Goal: Task Accomplishment & Management: Manage account settings

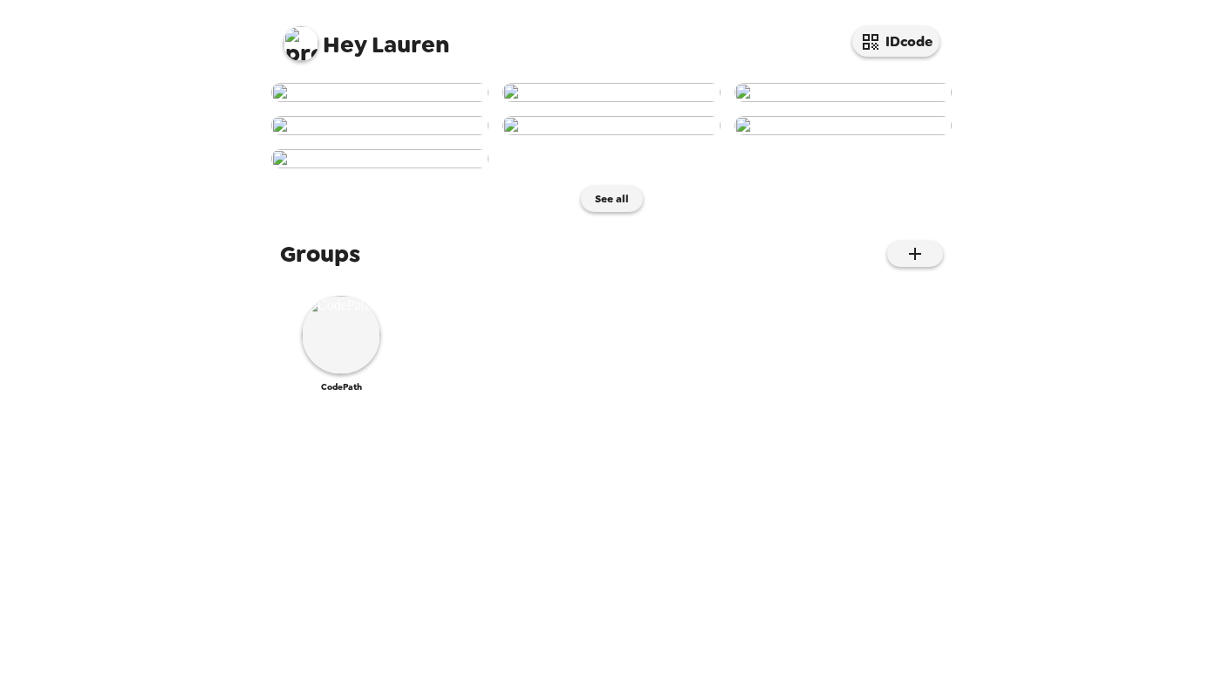
scroll to position [474, 0]
click at [361, 374] on img at bounding box center [341, 335] width 78 height 78
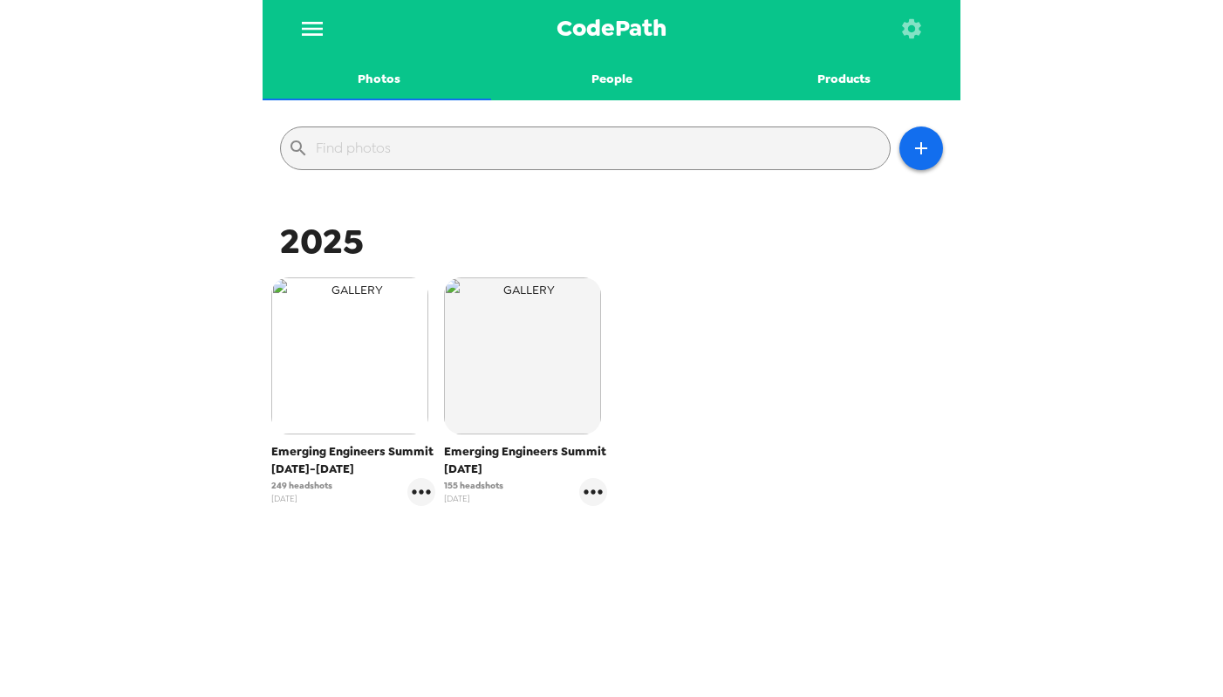
scroll to position [134, 0]
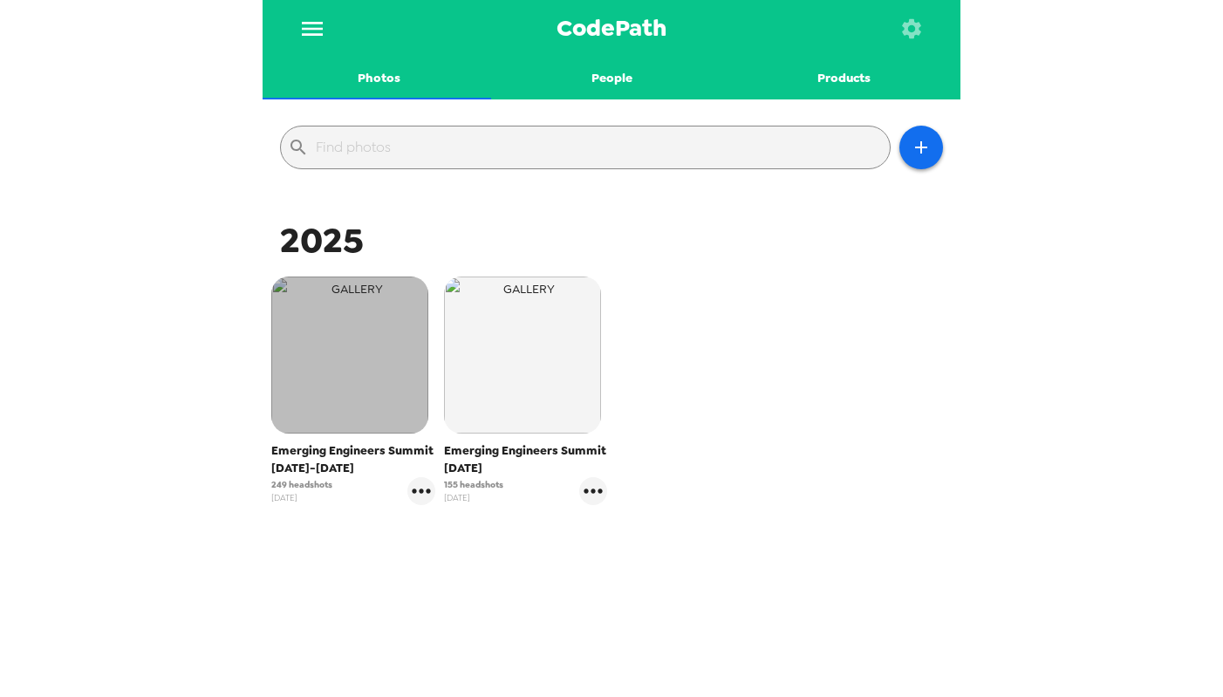
click at [333, 317] on img "button" at bounding box center [349, 354] width 157 height 157
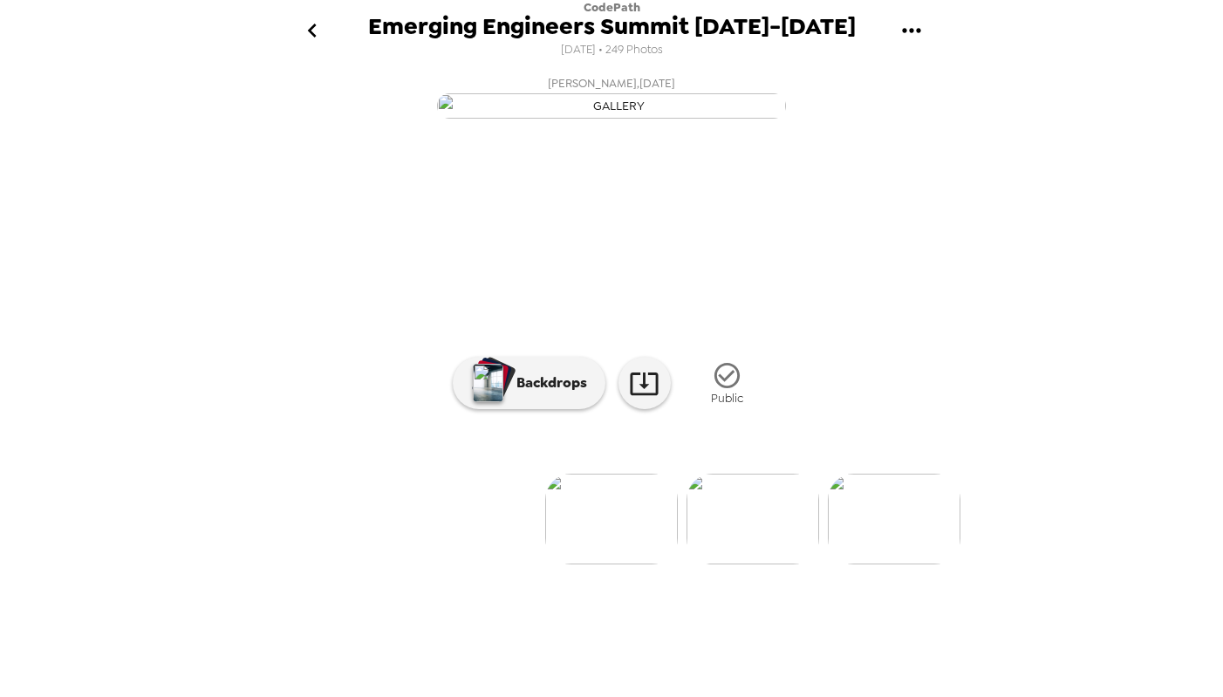
click at [907, 26] on icon "gallery menu" at bounding box center [911, 31] width 28 height 28
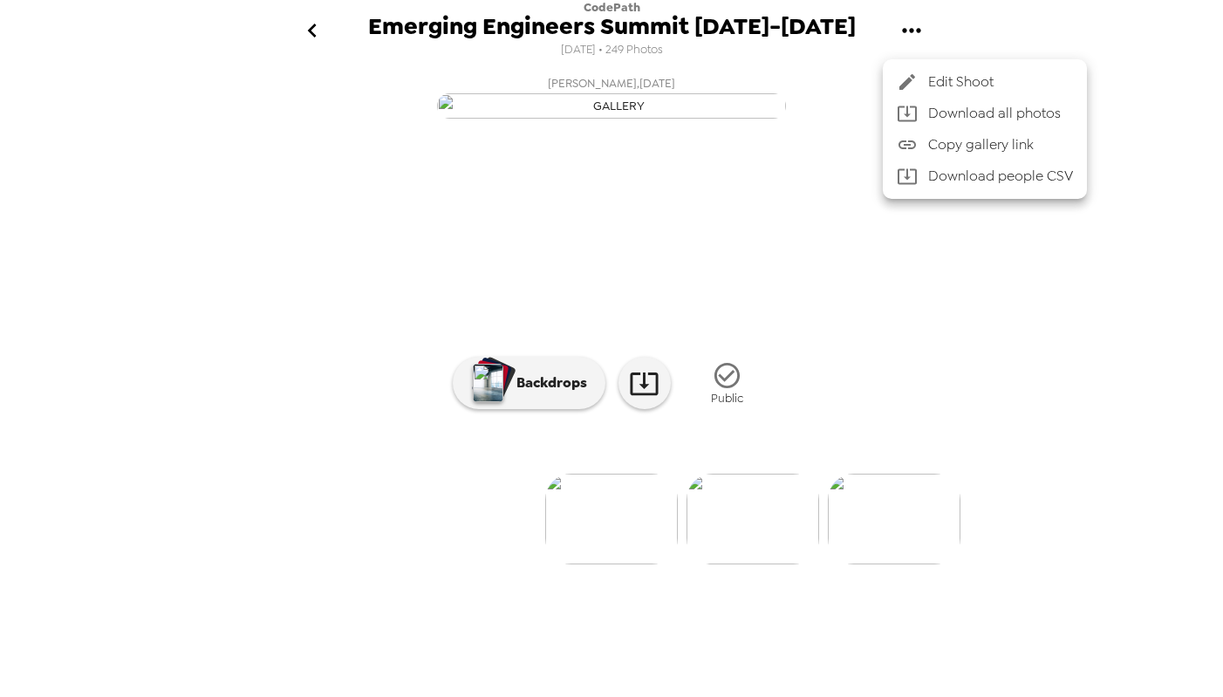
click at [221, 174] on div at bounding box center [611, 348] width 1223 height 697
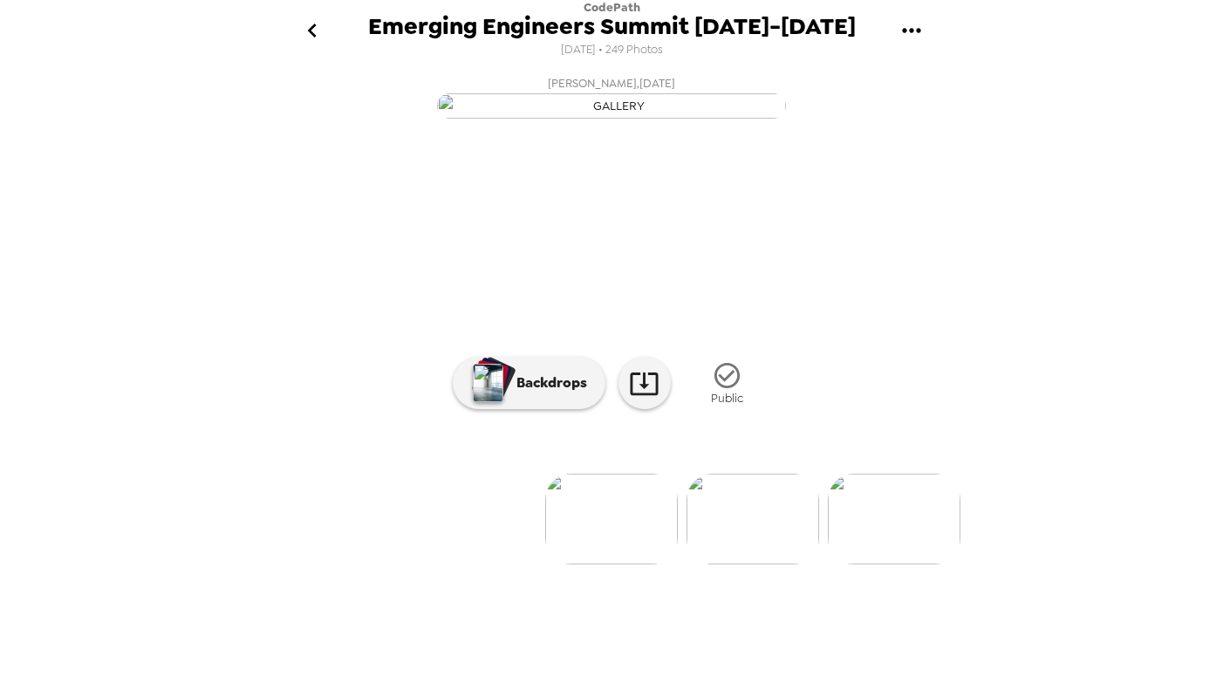
click at [312, 24] on icon "go back" at bounding box center [312, 31] width 28 height 28
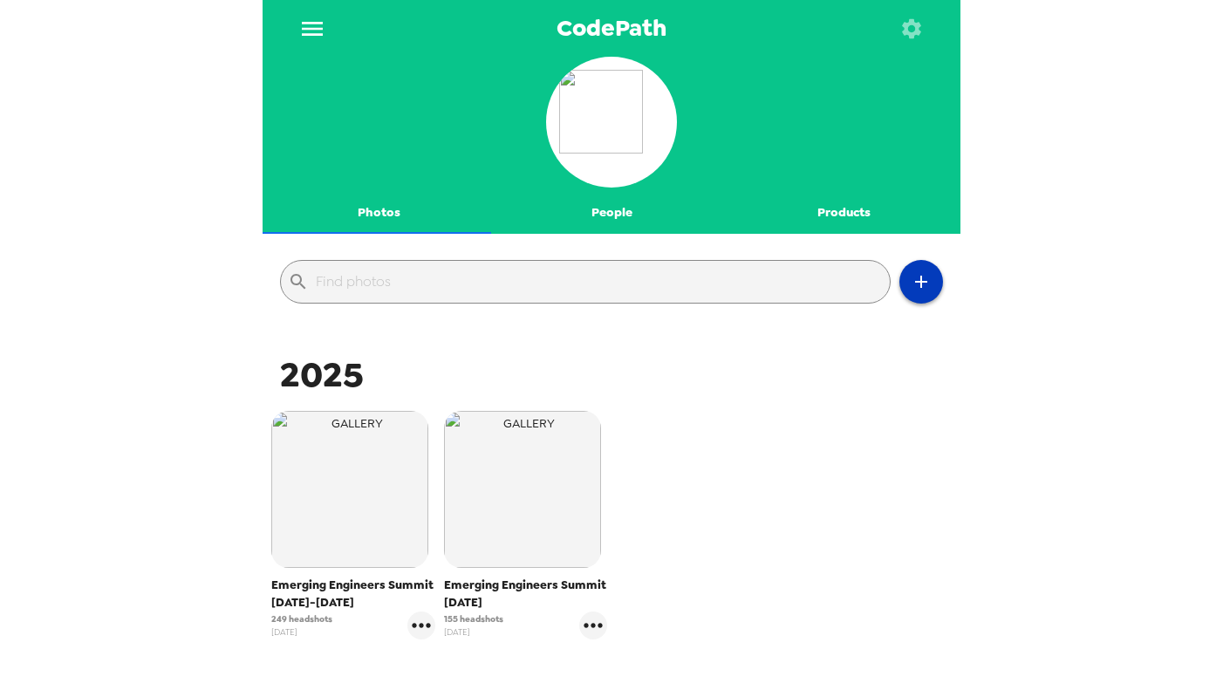
click at [911, 275] on icon "button" at bounding box center [921, 281] width 21 height 21
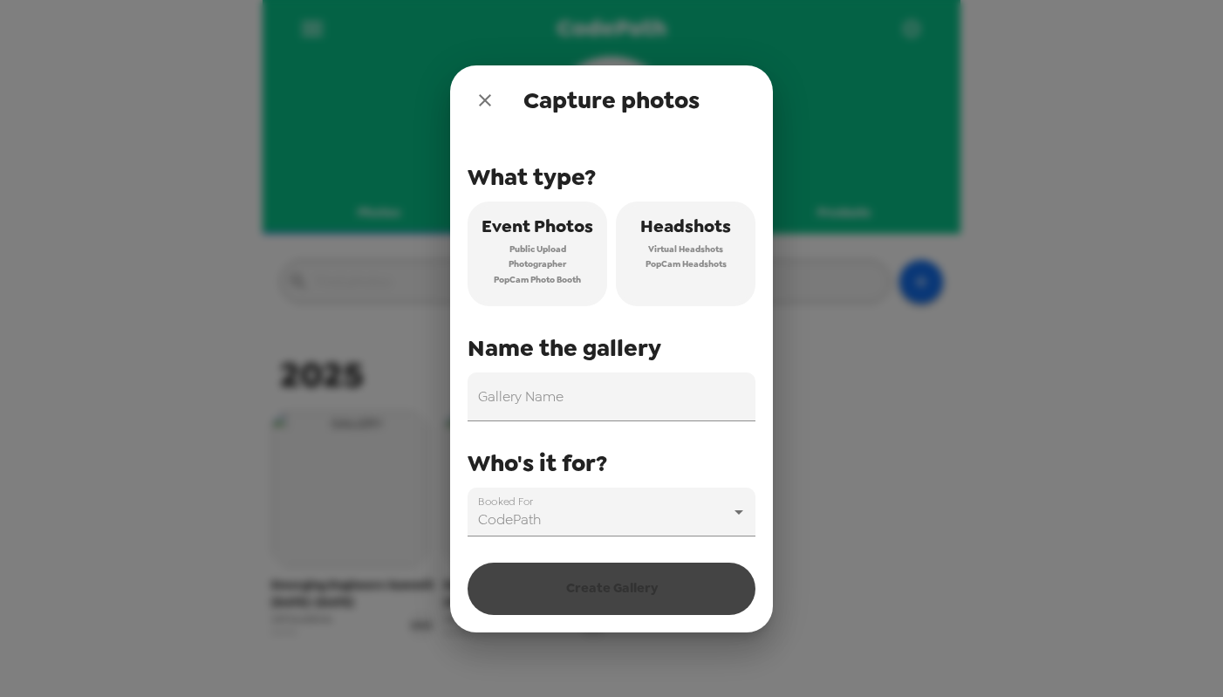
click at [679, 263] on span "PopCam Headshots" at bounding box center [685, 264] width 81 height 16
click at [654, 382] on input "Gallery Name" at bounding box center [611, 396] width 288 height 49
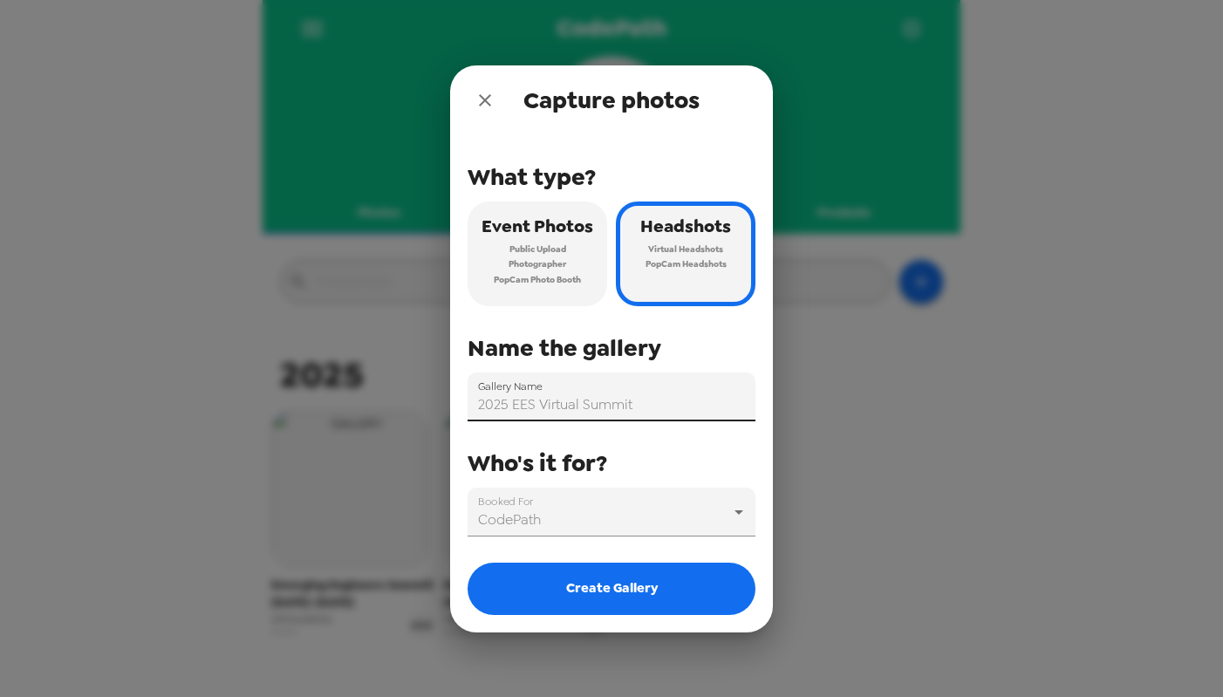
type input "2025 EES Virtual Summit"
click at [756, 461] on div "What type? Event Photos Public Upload Photographer PopCam Photo Booth Headshots…" at bounding box center [611, 383] width 323 height 497
click at [674, 511] on body "CodePath Photos People Products ​ 2025 Emerging Engineers Summit [DATE]-[DATE] …" at bounding box center [611, 348] width 1223 height 697
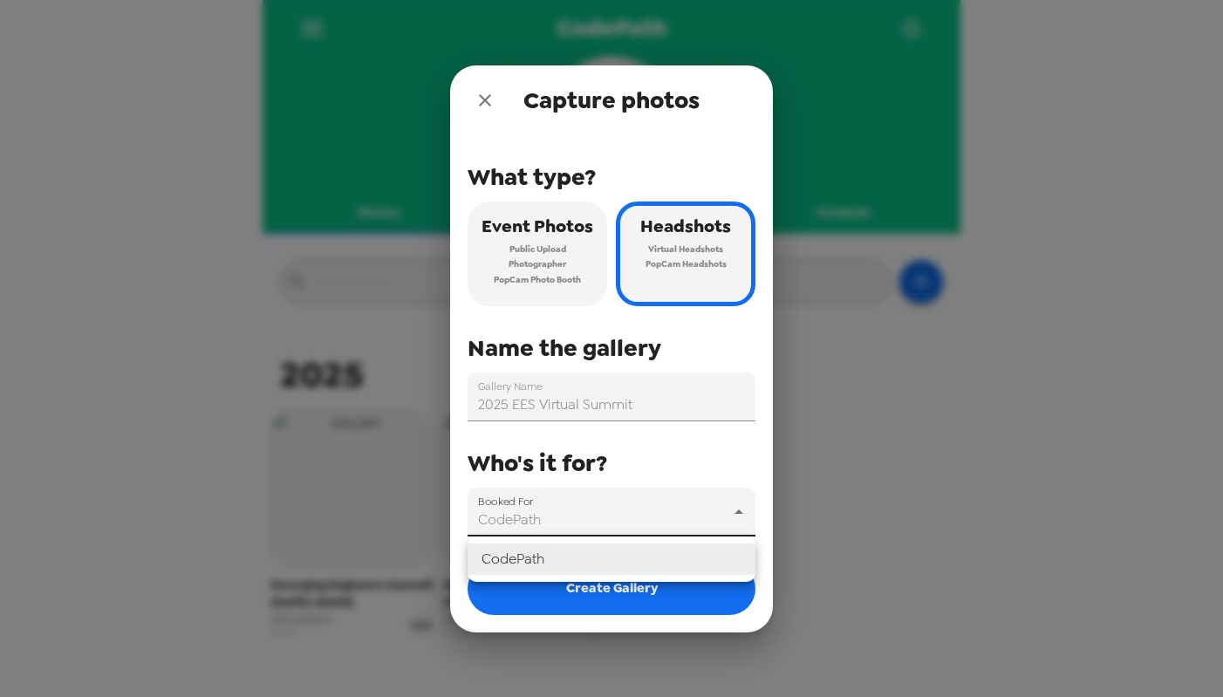
click at [693, 469] on div at bounding box center [611, 348] width 1223 height 697
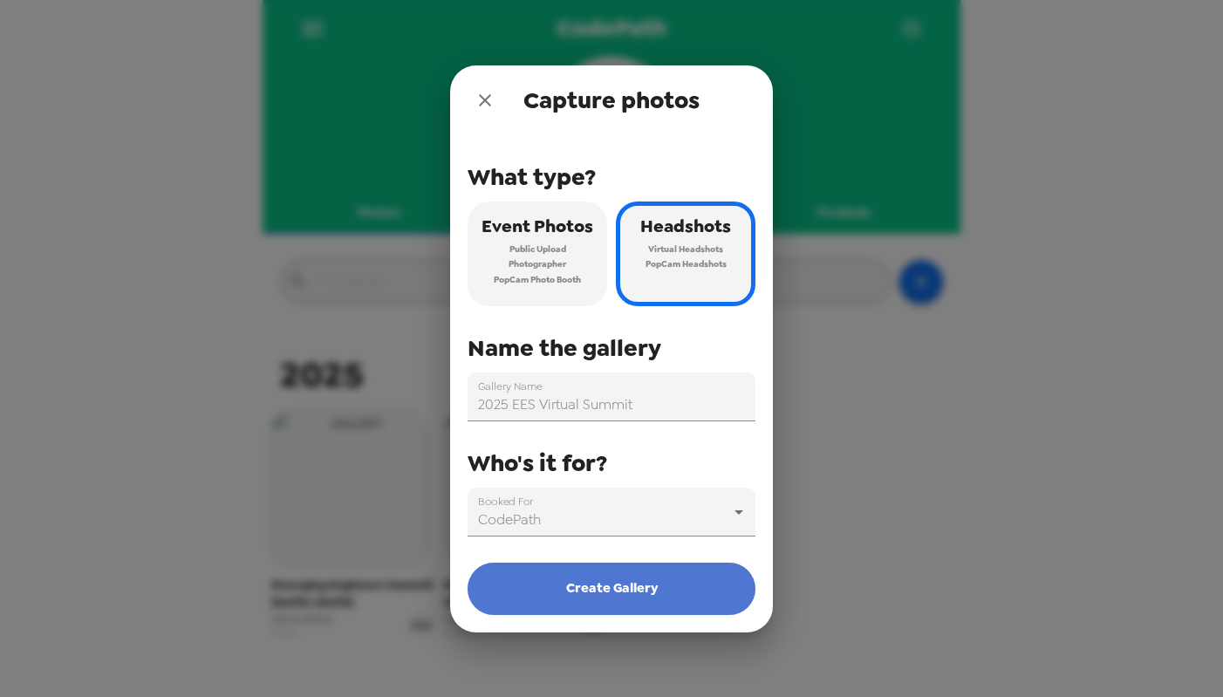
click at [661, 579] on button "Create Gallery" at bounding box center [611, 589] width 288 height 52
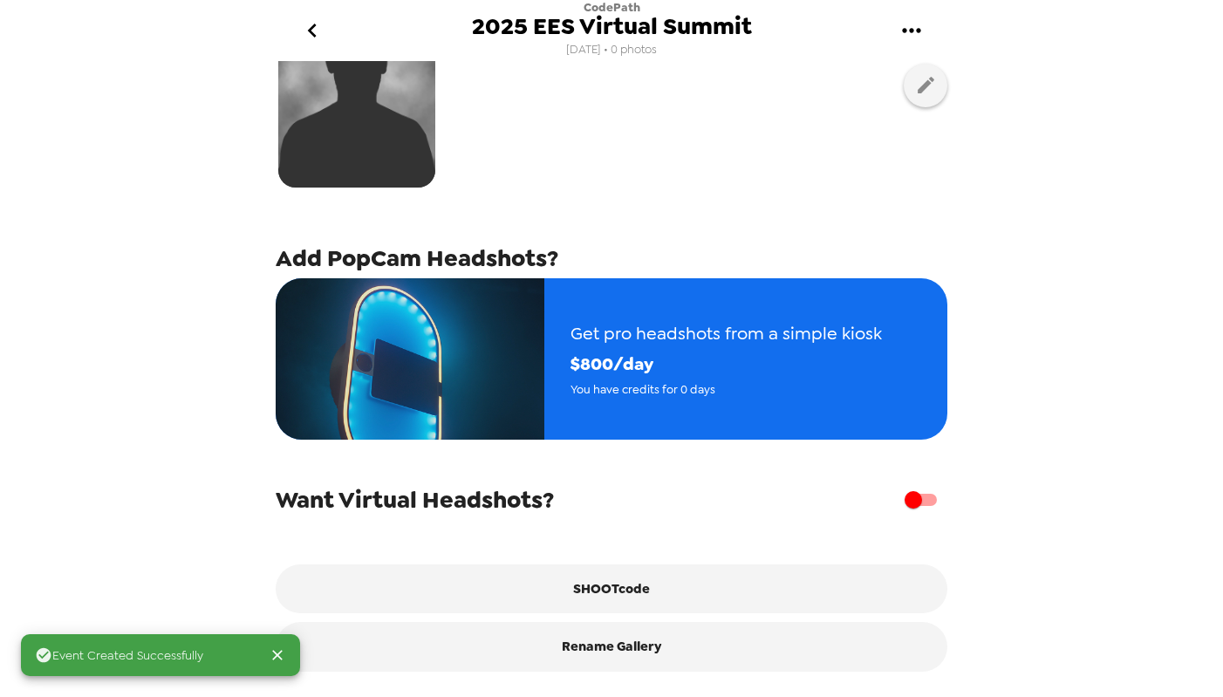
scroll to position [184, 0]
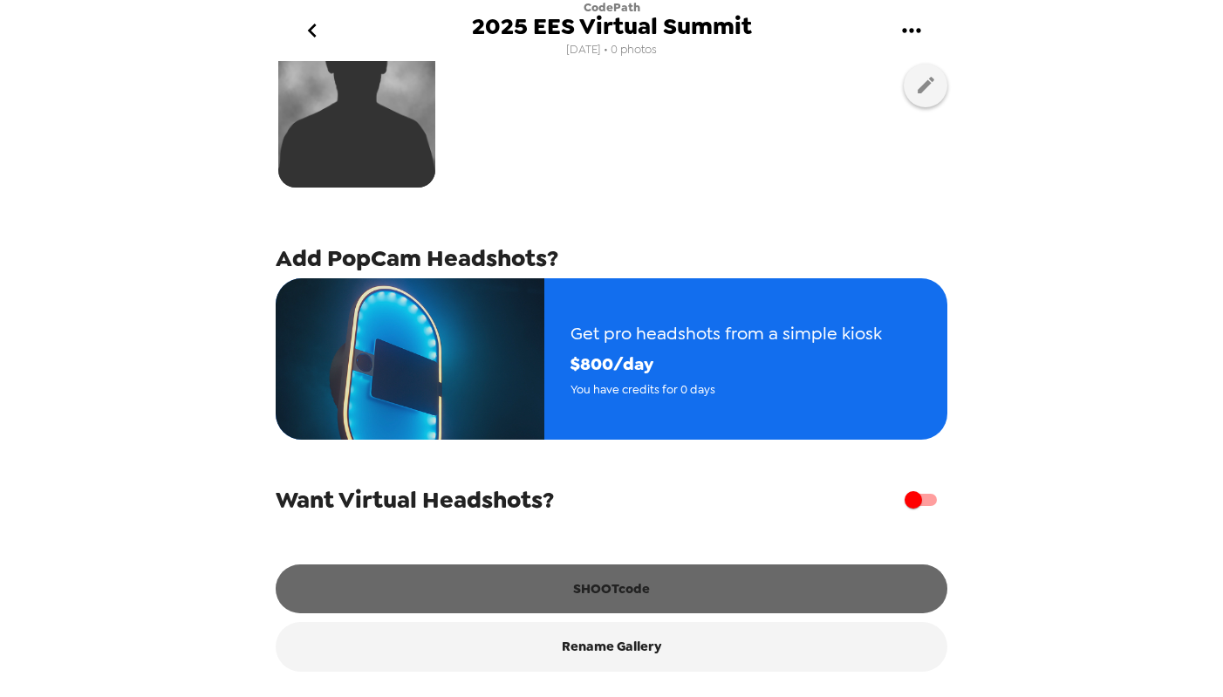
click at [680, 584] on button "SHOOTcode" at bounding box center [612, 588] width 672 height 49
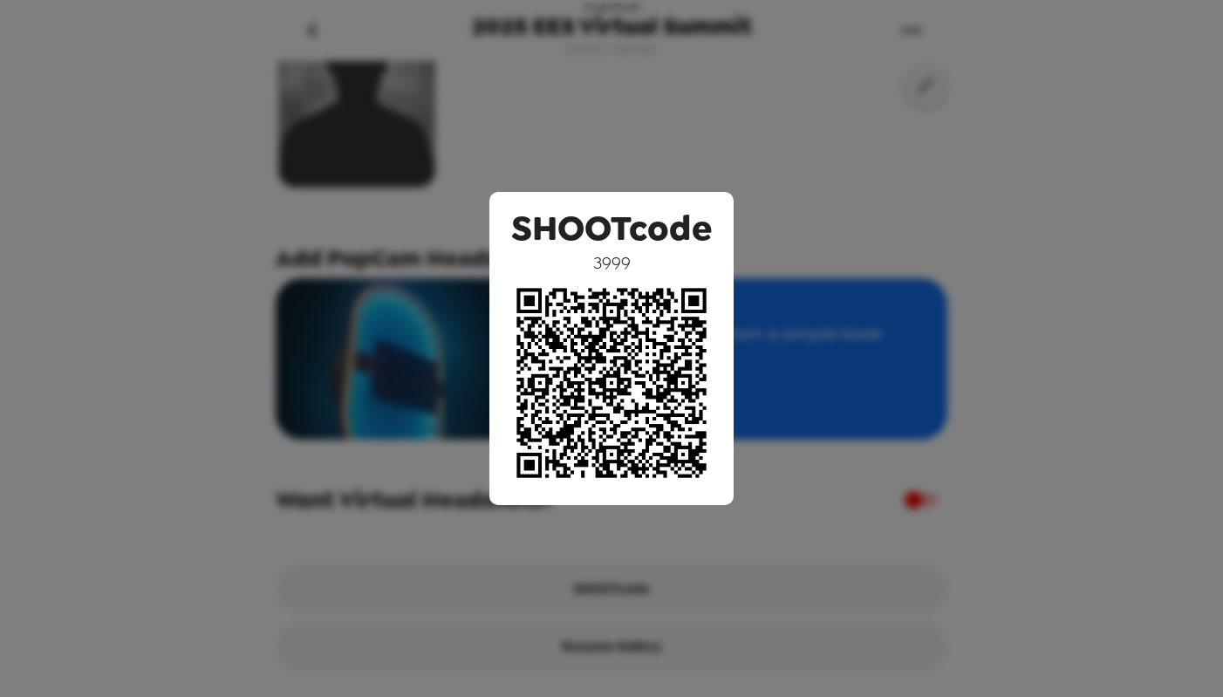
click at [663, 181] on div "SHOOTcode 3999" at bounding box center [611, 348] width 1223 height 697
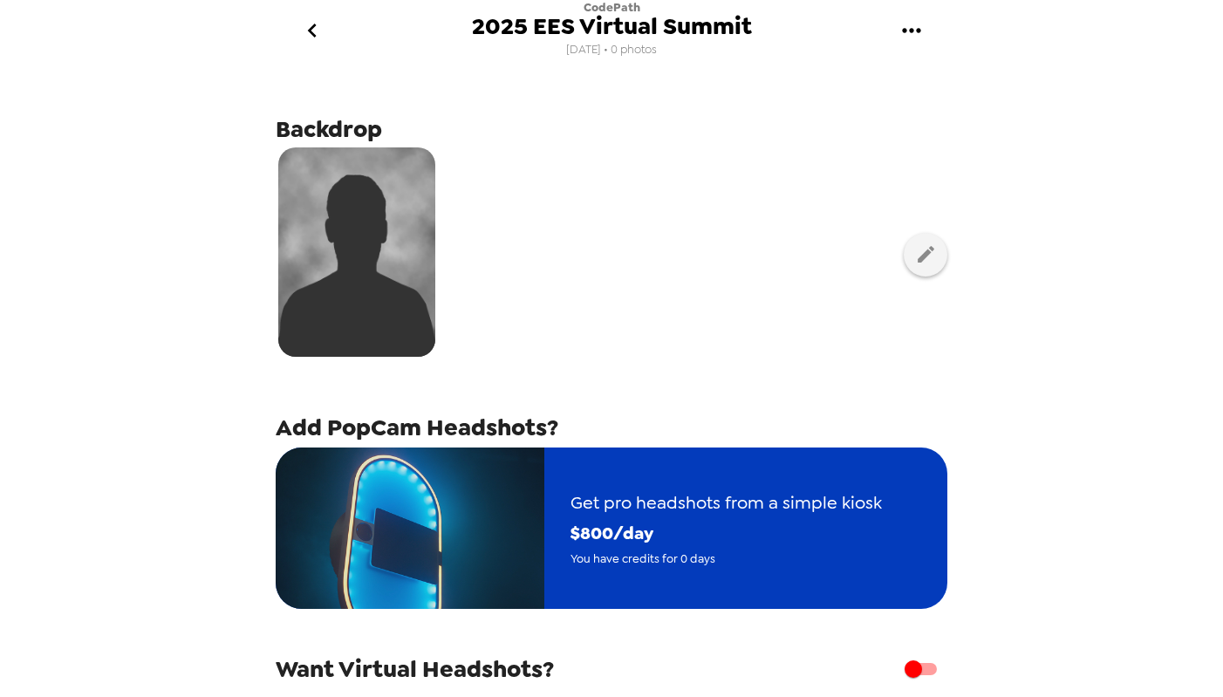
scroll to position [0, 0]
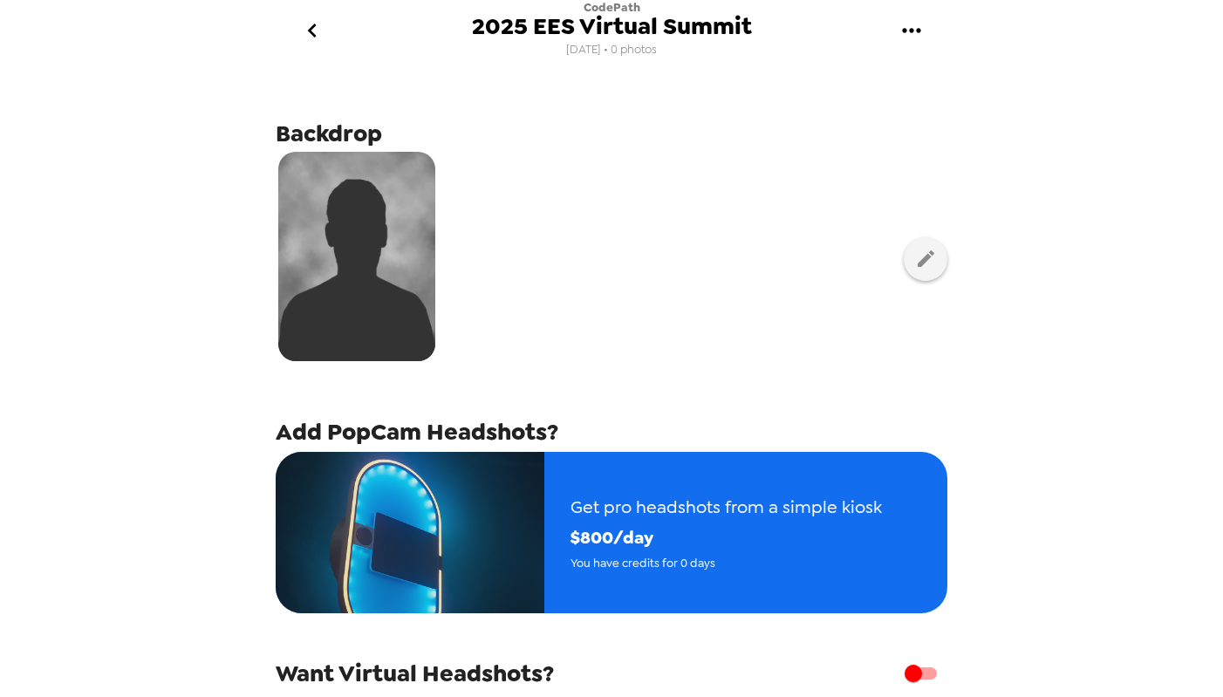
click at [928, 32] on button "gallery menu" at bounding box center [911, 31] width 57 height 57
click at [932, 73] on span "Edit Shoot" at bounding box center [1000, 82] width 145 height 21
click at [899, 30] on icon "gallery menu" at bounding box center [911, 31] width 28 height 28
click at [701, 139] on div at bounding box center [611, 348] width 1223 height 697
click at [308, 25] on icon "go back" at bounding box center [312, 31] width 28 height 28
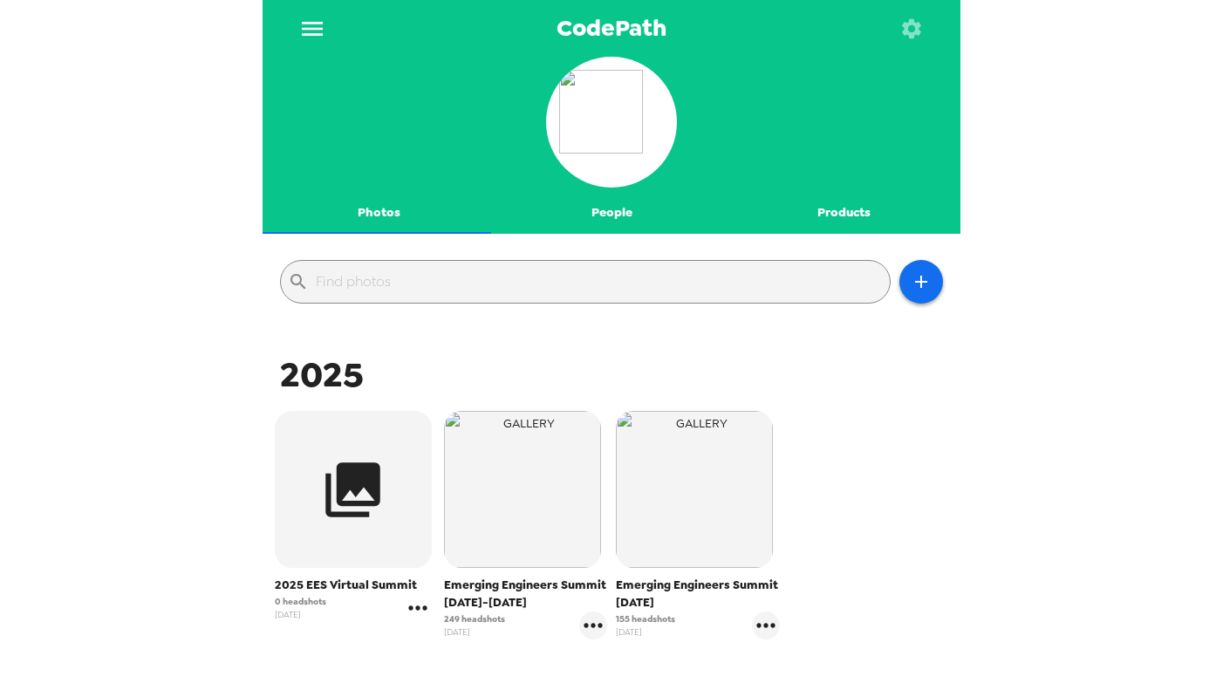
click at [416, 615] on icon "gallery menu" at bounding box center [418, 608] width 28 height 28
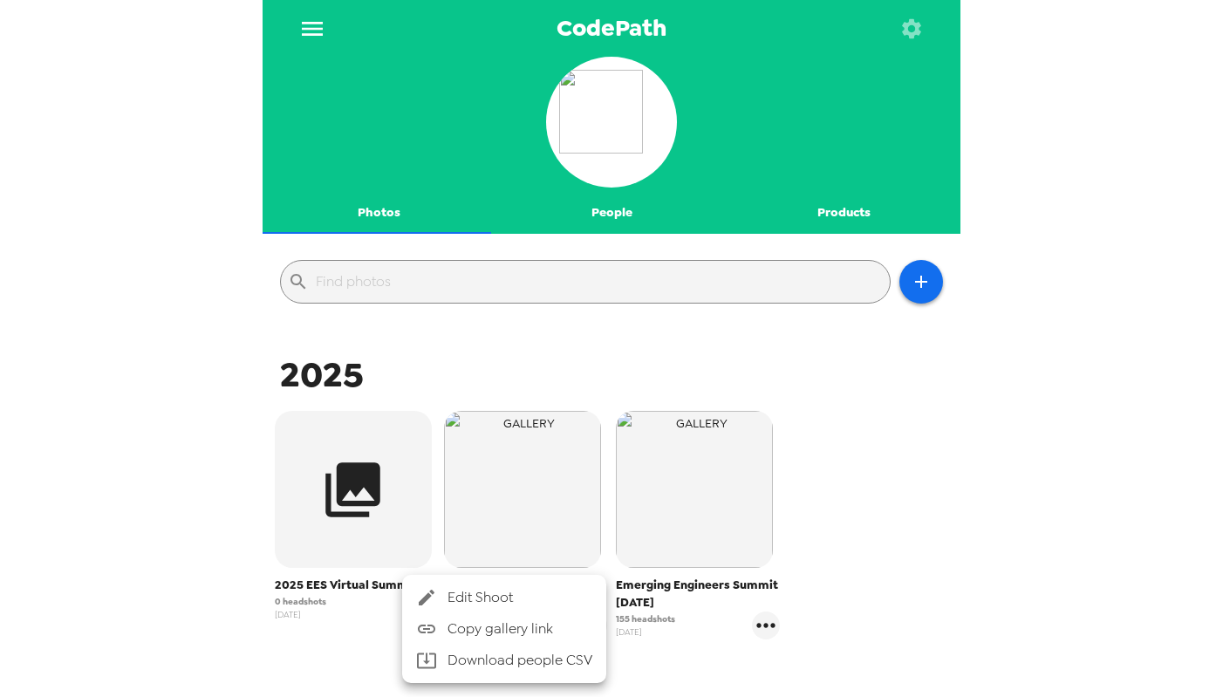
click at [204, 552] on div at bounding box center [611, 348] width 1223 height 697
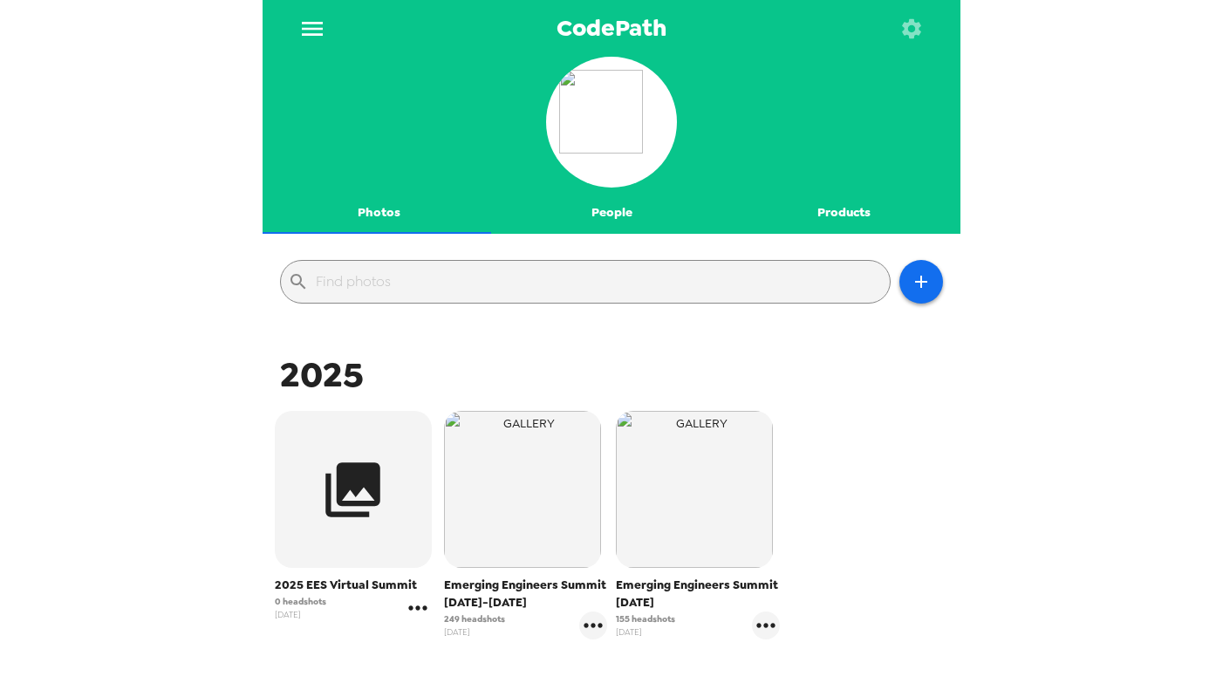
click at [411, 611] on icon "gallery menu" at bounding box center [418, 608] width 28 height 28
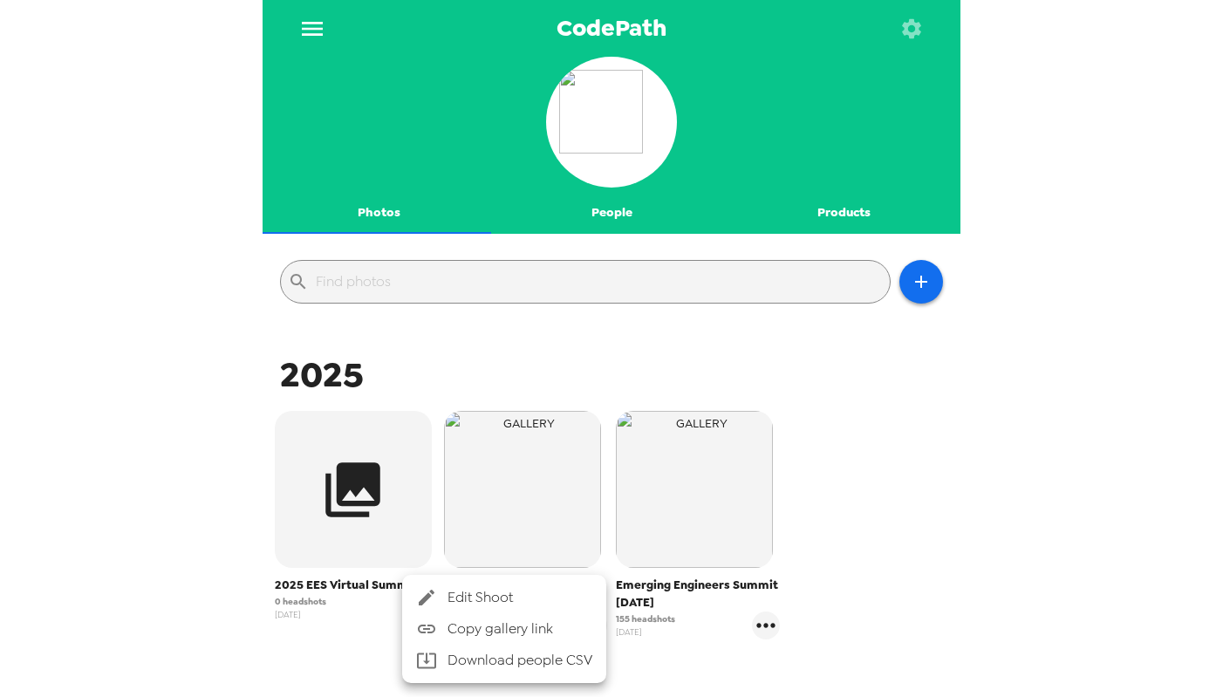
click at [449, 626] on span "Copy gallery link" at bounding box center [519, 628] width 145 height 21
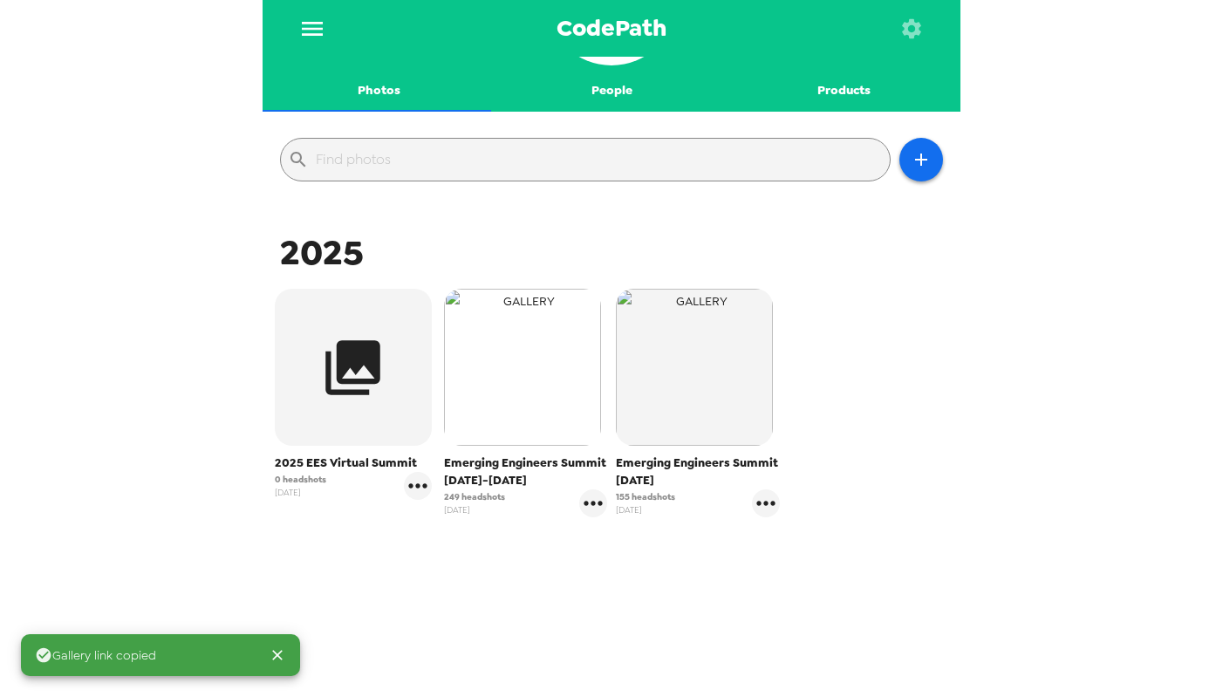
scroll to position [134, 0]
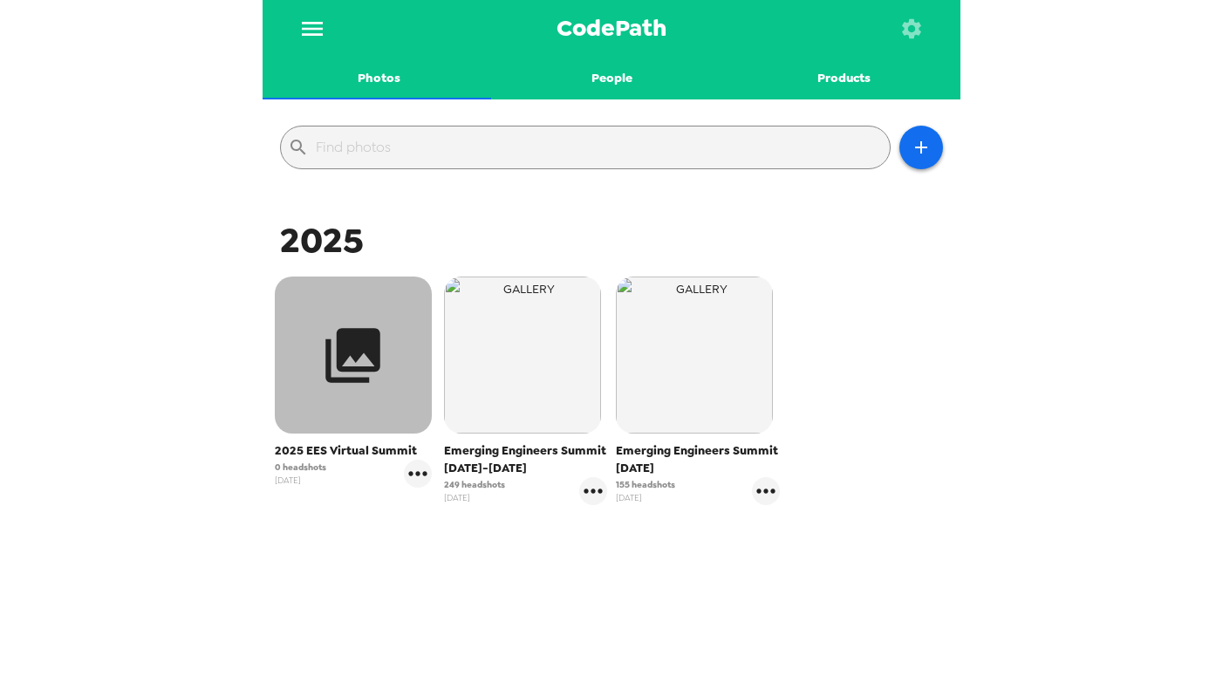
click at [398, 420] on button "button" at bounding box center [353, 354] width 157 height 157
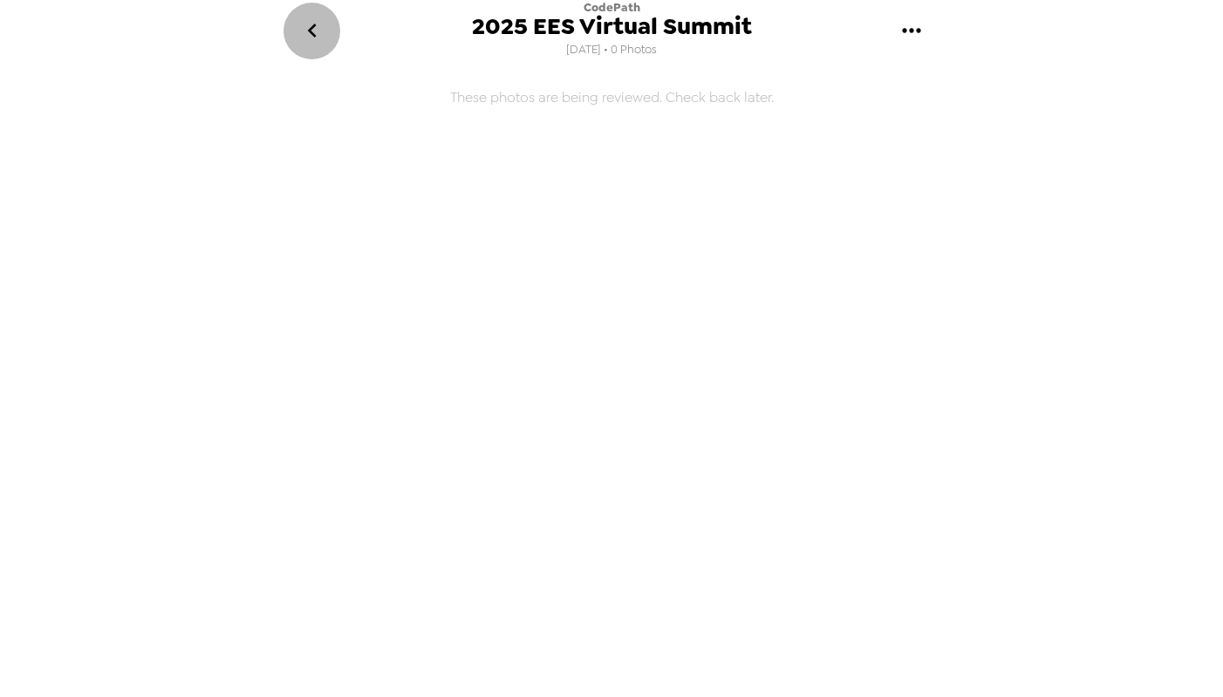
click at [304, 26] on icon "go back" at bounding box center [312, 31] width 28 height 28
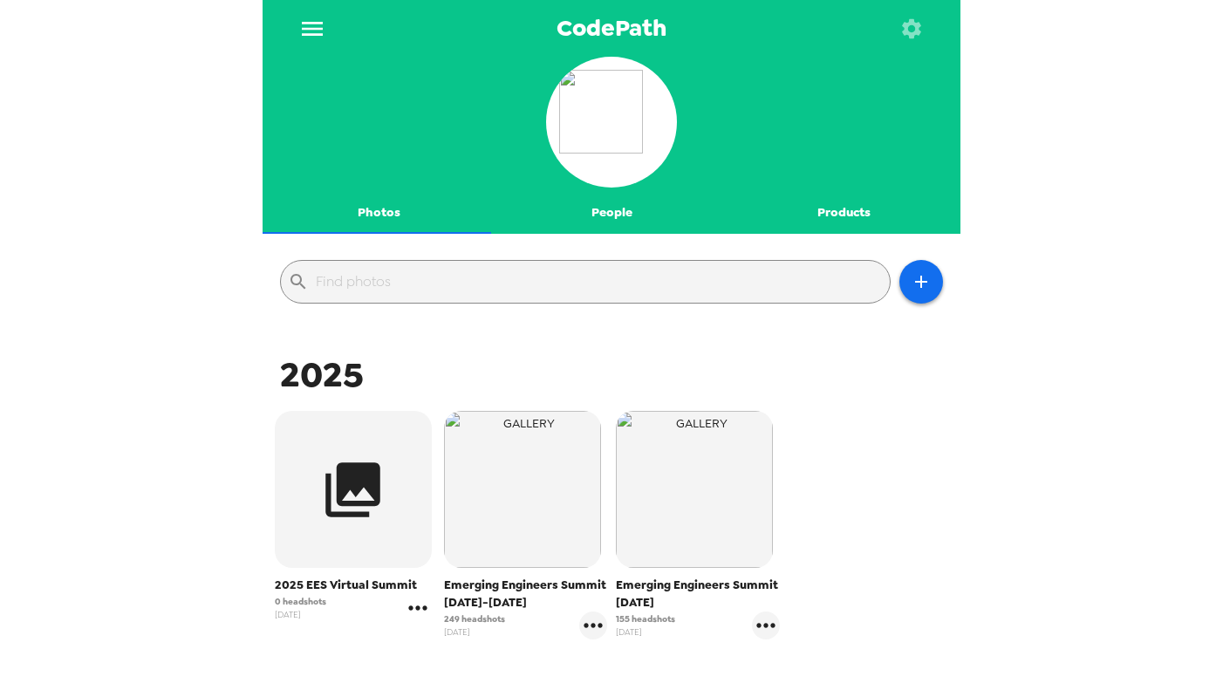
click at [410, 608] on icon "gallery menu" at bounding box center [417, 607] width 18 height 4
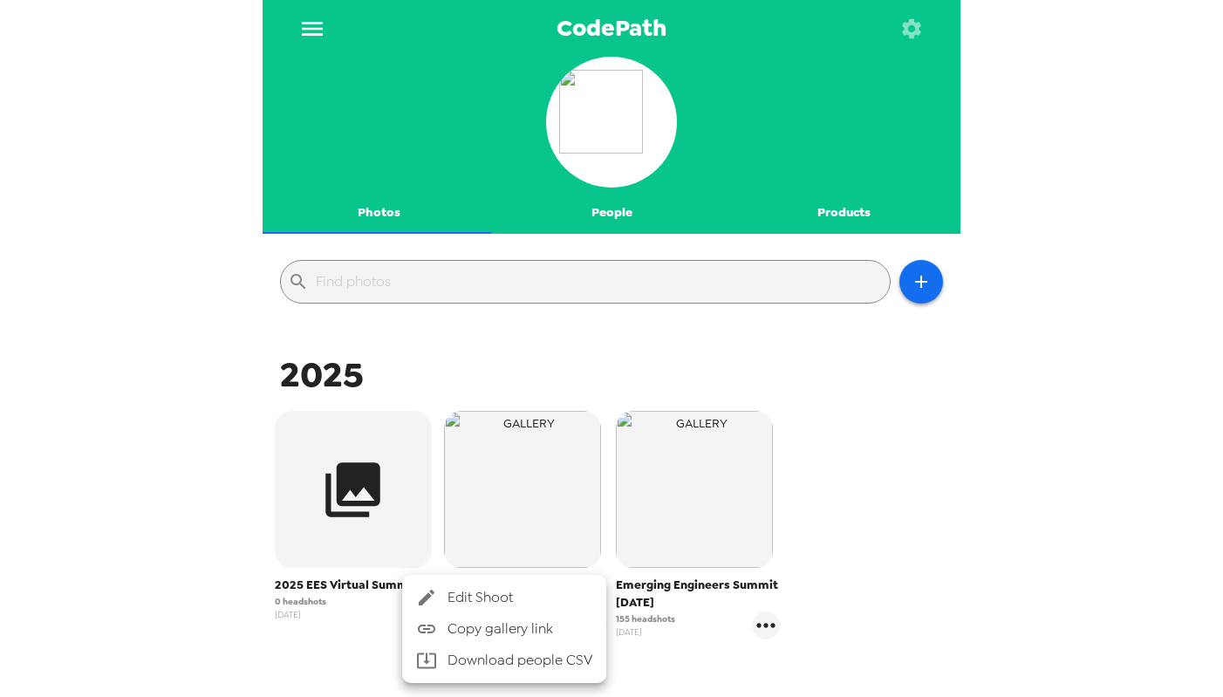
click at [430, 597] on icon at bounding box center [426, 597] width 21 height 21
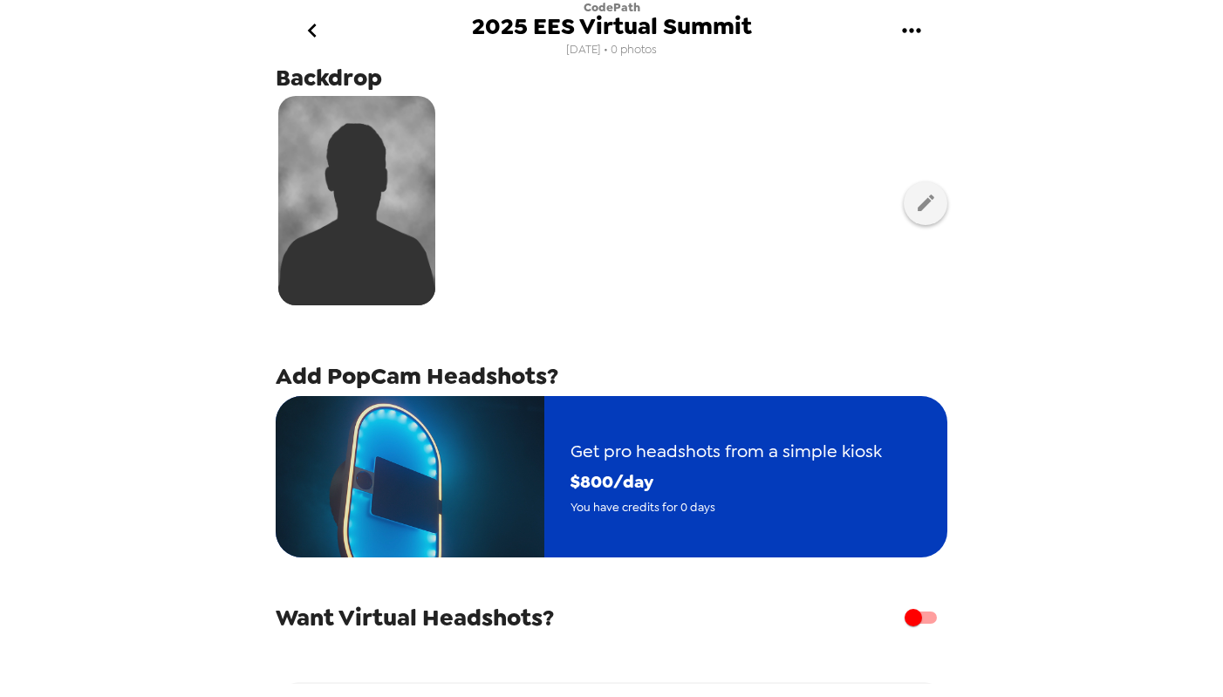
scroll to position [184, 0]
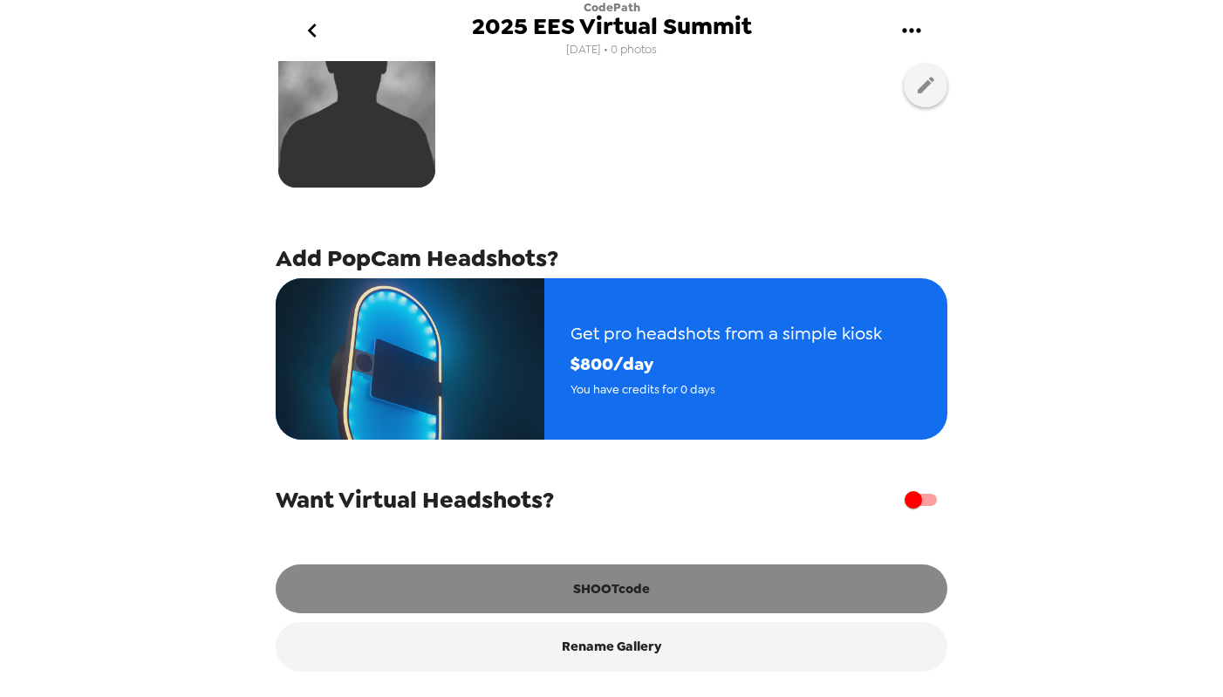
click at [433, 579] on button "SHOOTcode" at bounding box center [612, 588] width 672 height 49
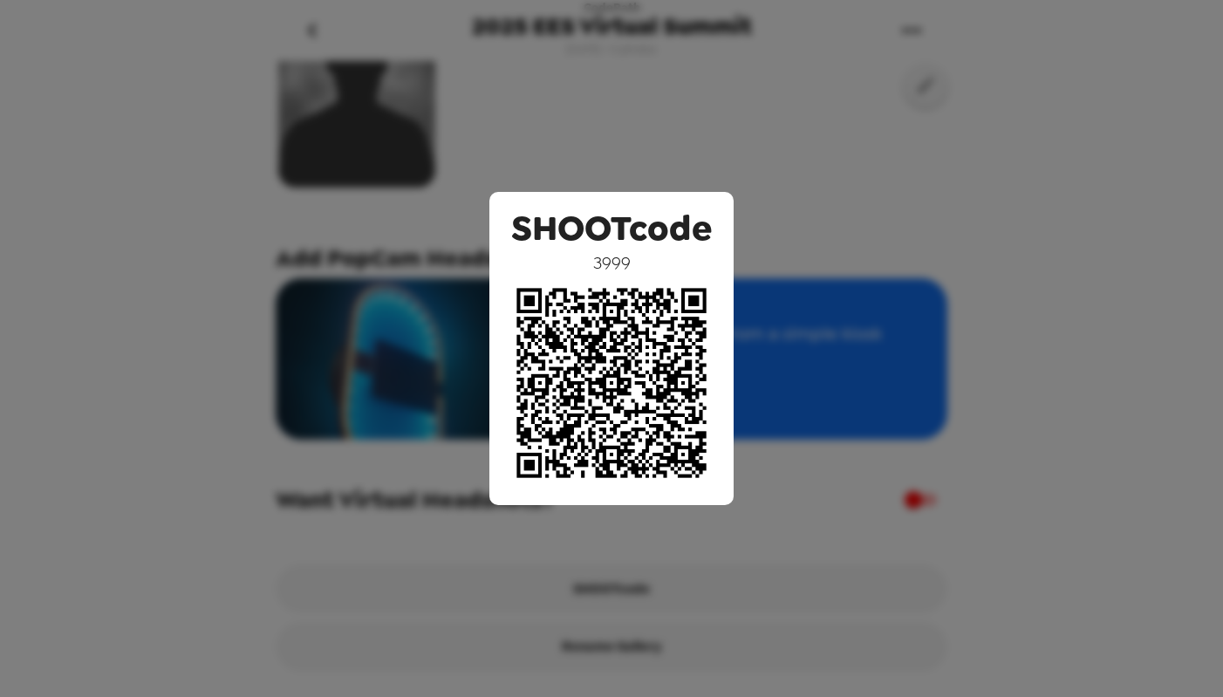
drag, startPoint x: 666, startPoint y: 222, endPoint x: 660, endPoint y: 146, distance: 77.0
click at [666, 222] on span "SHOOTcode" at bounding box center [611, 228] width 201 height 46
click at [658, 143] on div "SHOOTcode 3999" at bounding box center [611, 348] width 1223 height 697
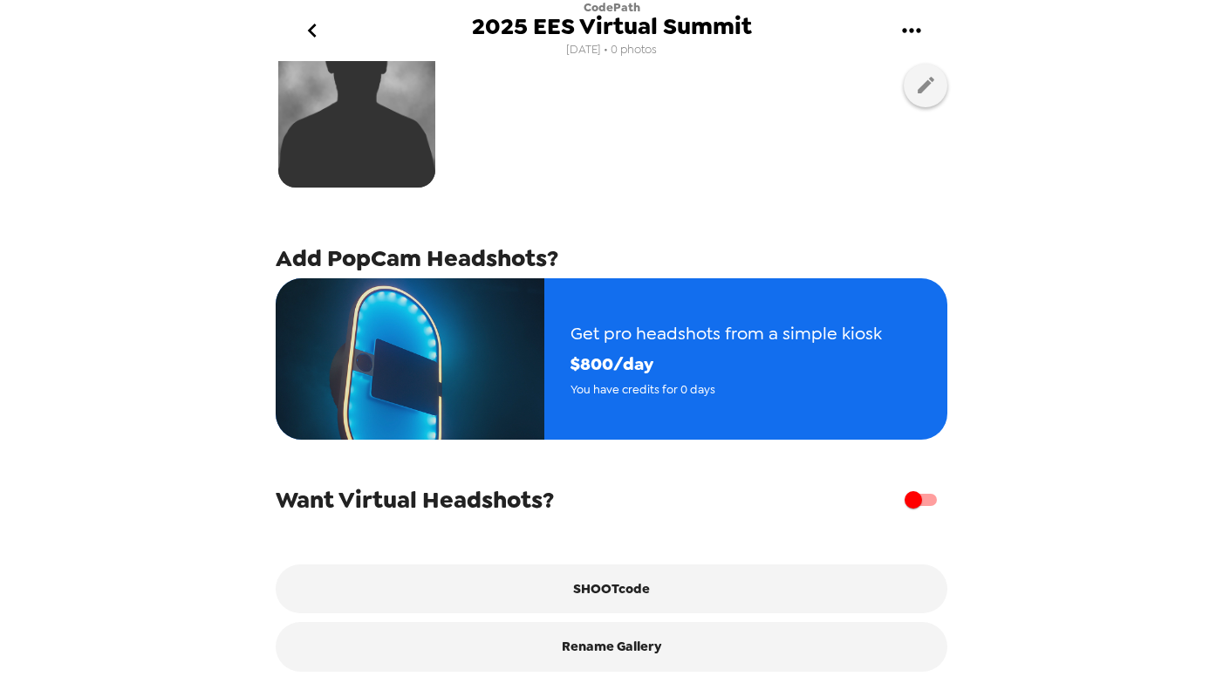
click at [316, 27] on icon "go back" at bounding box center [312, 31] width 28 height 28
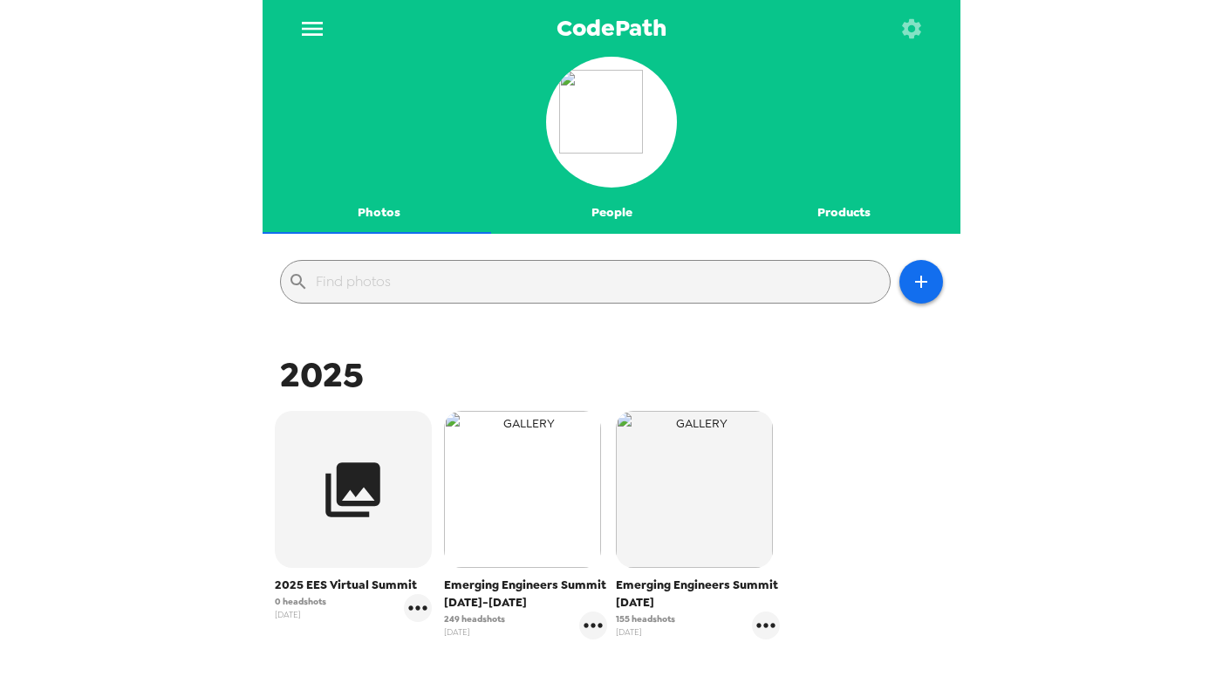
click at [509, 469] on img "button" at bounding box center [522, 489] width 157 height 157
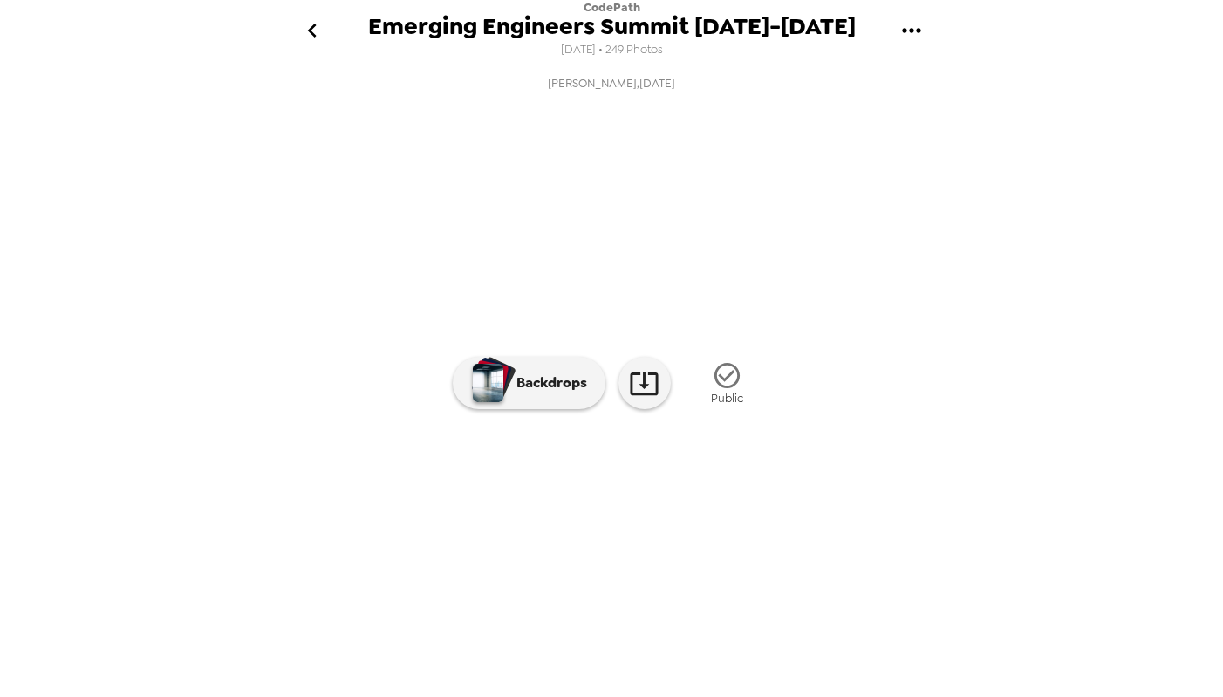
scroll to position [71, 0]
click at [324, 29] on icon "go back" at bounding box center [312, 31] width 28 height 28
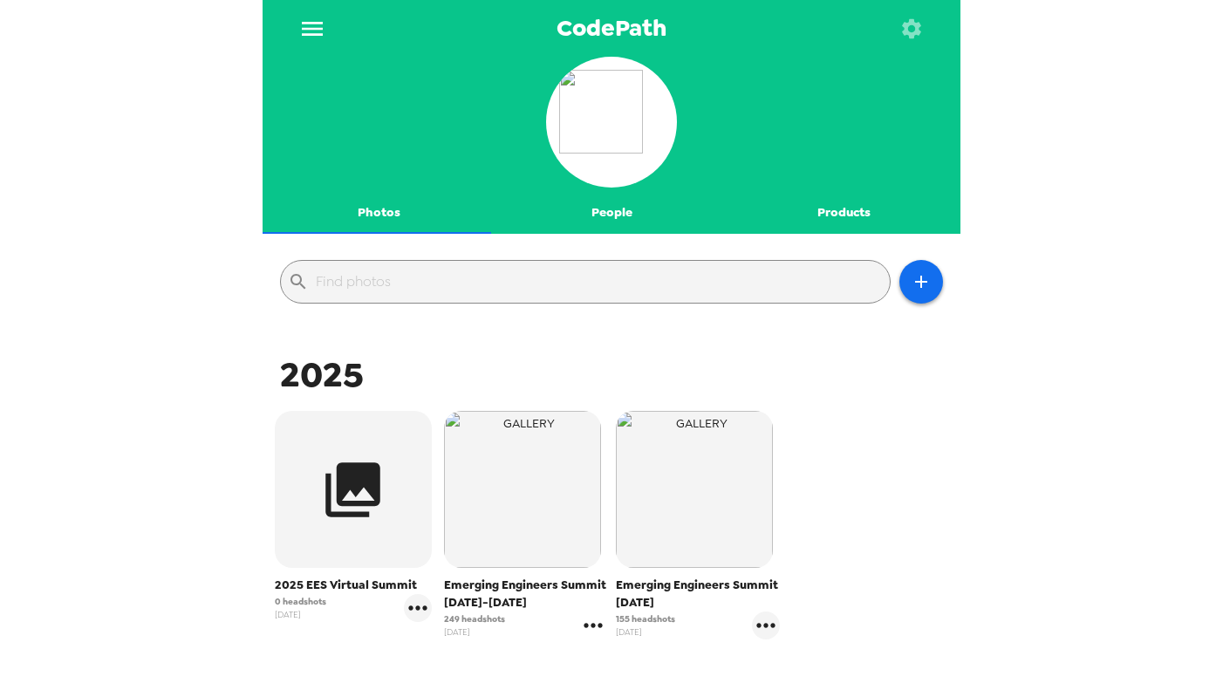
click at [590, 626] on icon "gallery menu" at bounding box center [593, 625] width 28 height 28
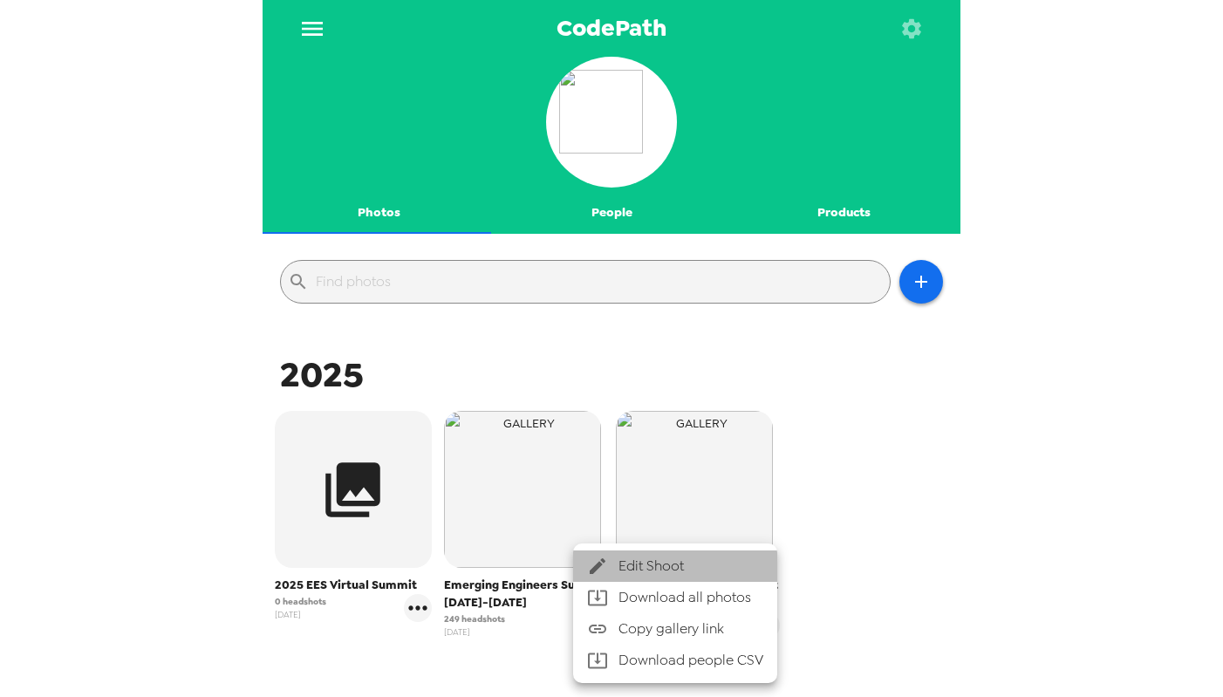
click at [618, 559] on span "Edit Shoot" at bounding box center [690, 566] width 145 height 21
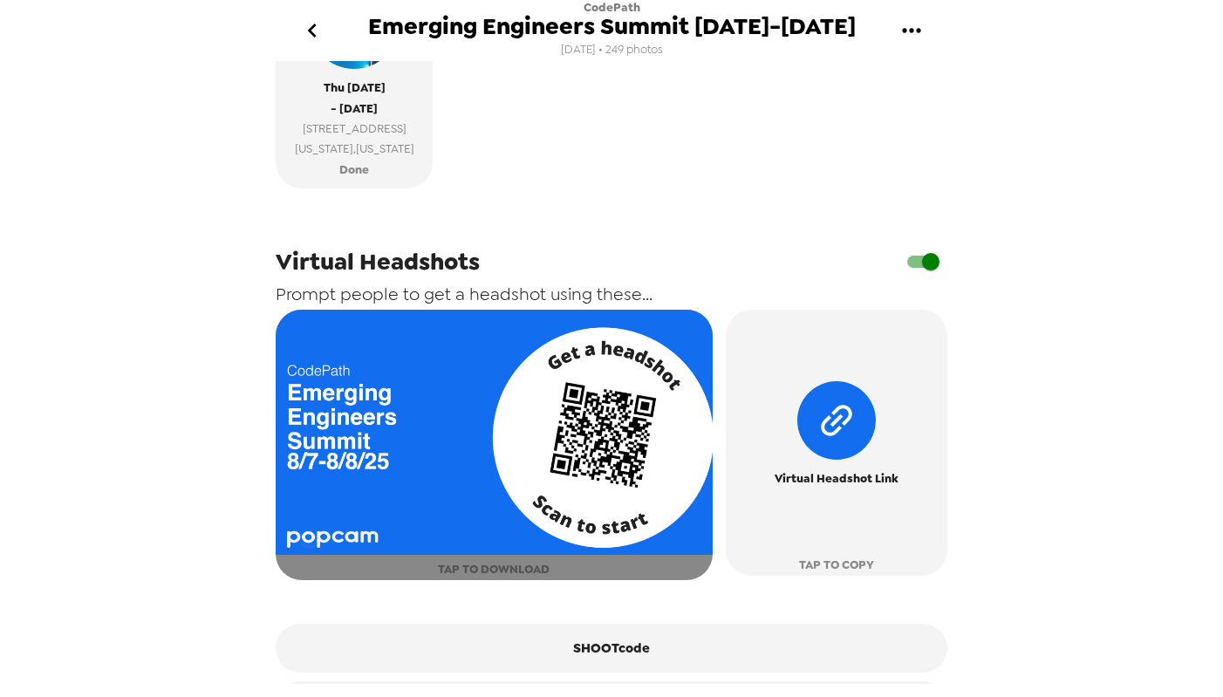
scroll to position [696, 0]
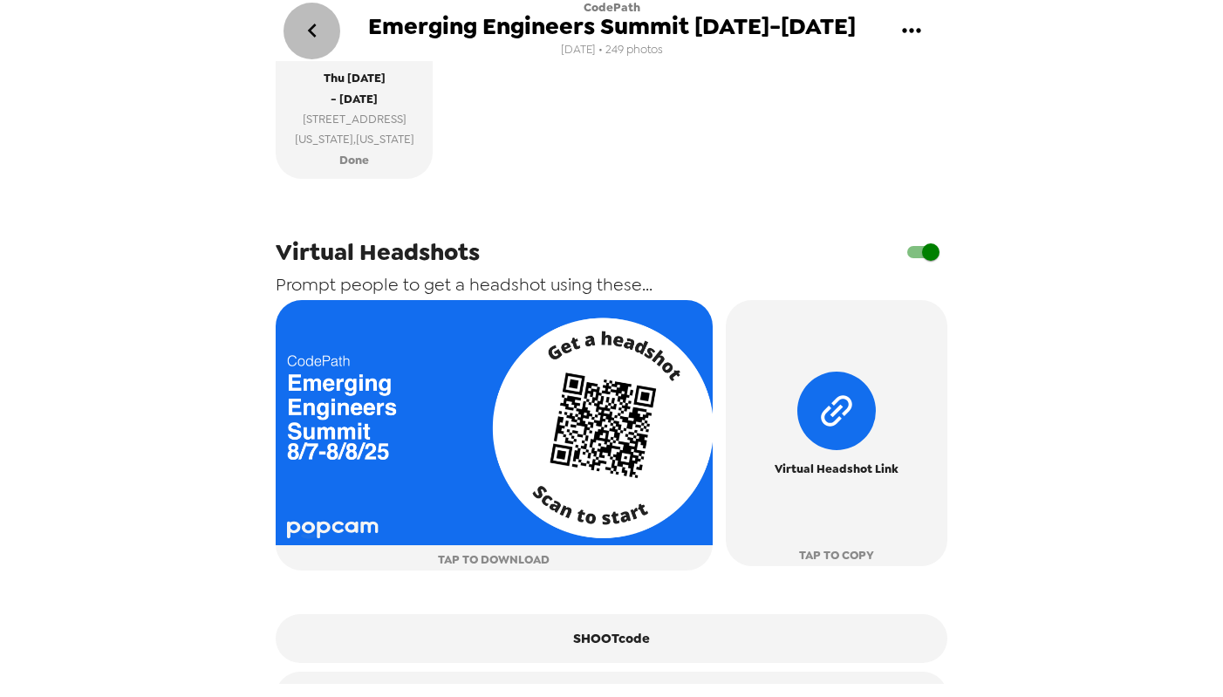
click at [315, 27] on icon "go back" at bounding box center [312, 31] width 28 height 28
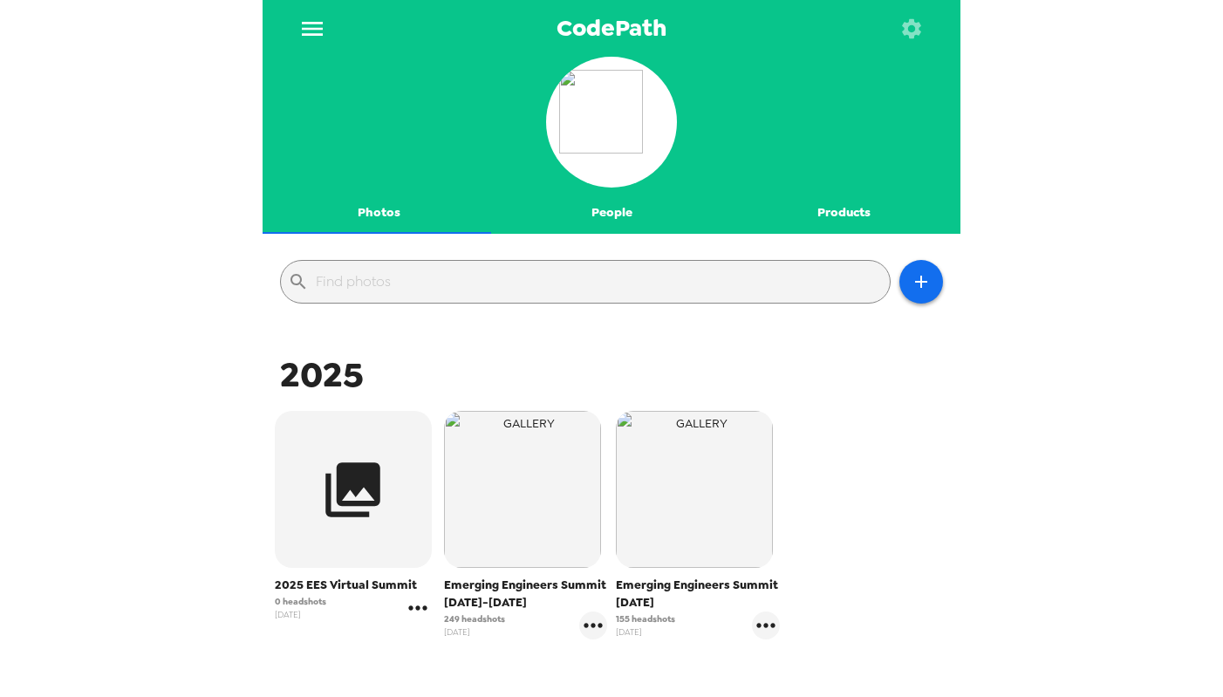
click at [414, 607] on icon "gallery menu" at bounding box center [417, 607] width 18 height 4
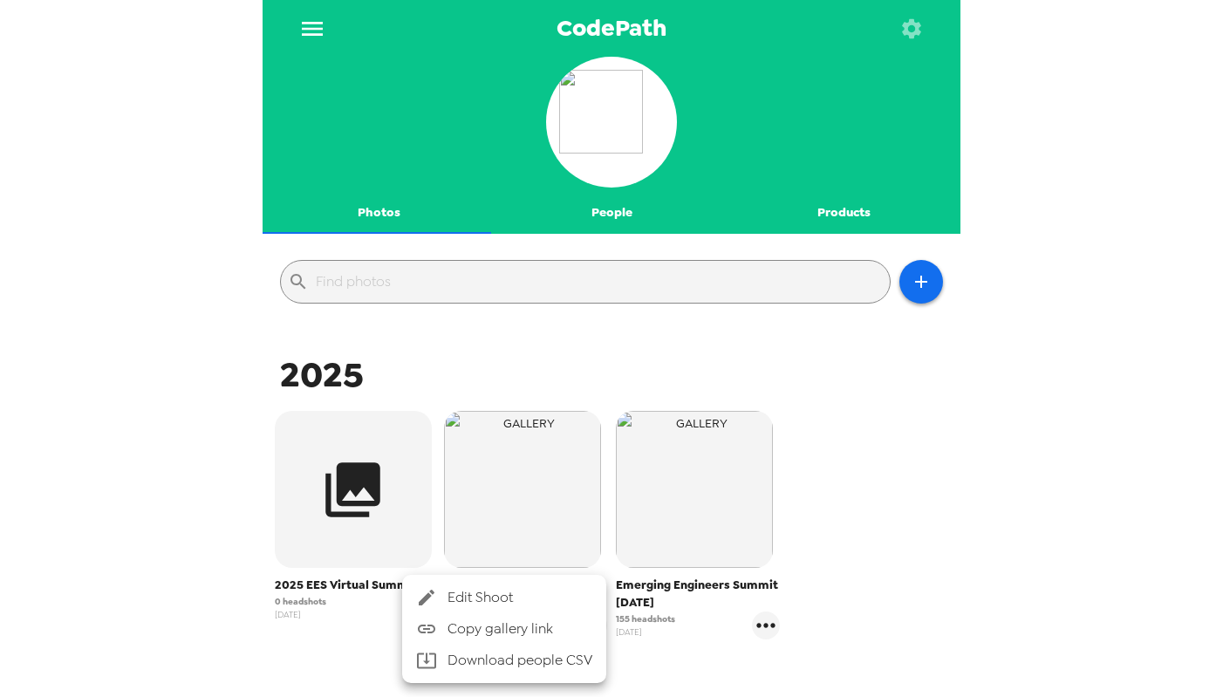
click at [449, 590] on span "Edit Shoot" at bounding box center [519, 597] width 145 height 21
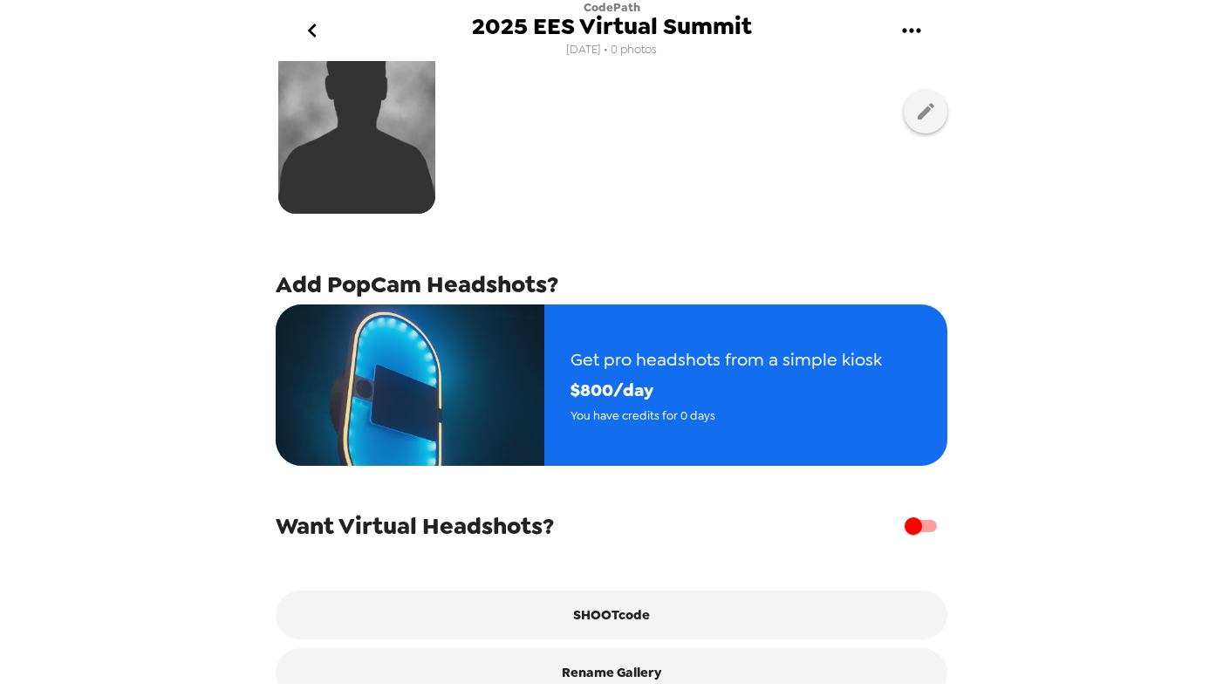
scroll to position [184, 0]
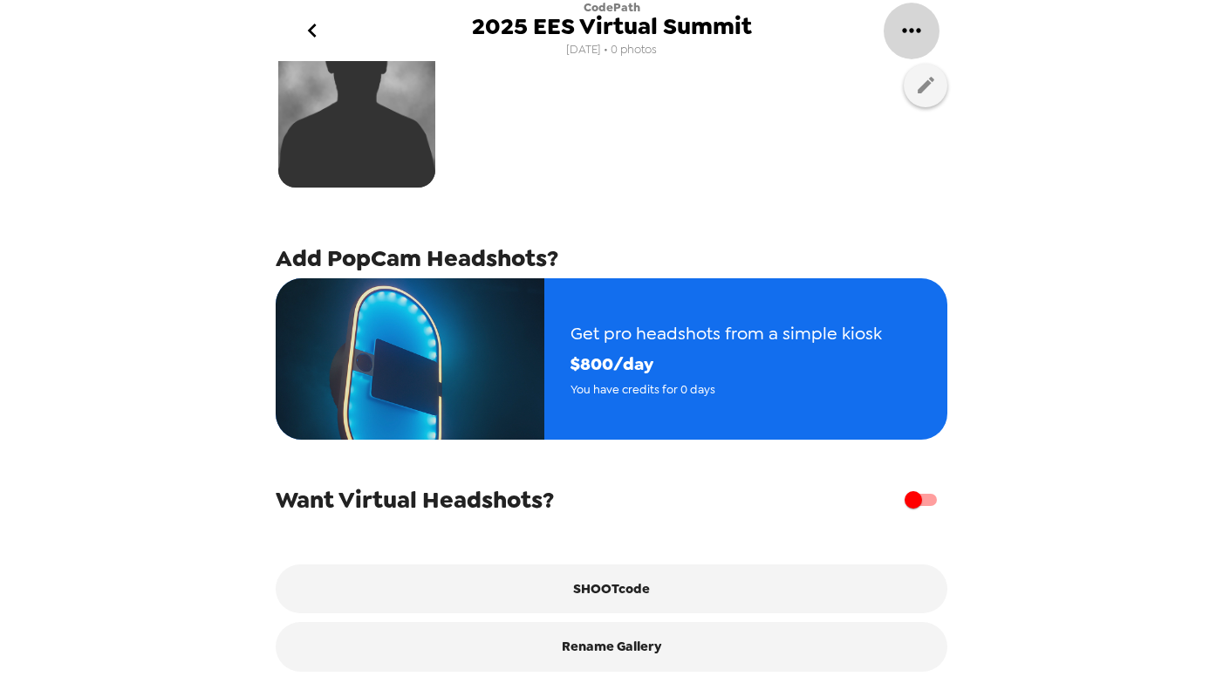
click at [897, 24] on icon "gallery menu" at bounding box center [911, 31] width 28 height 28
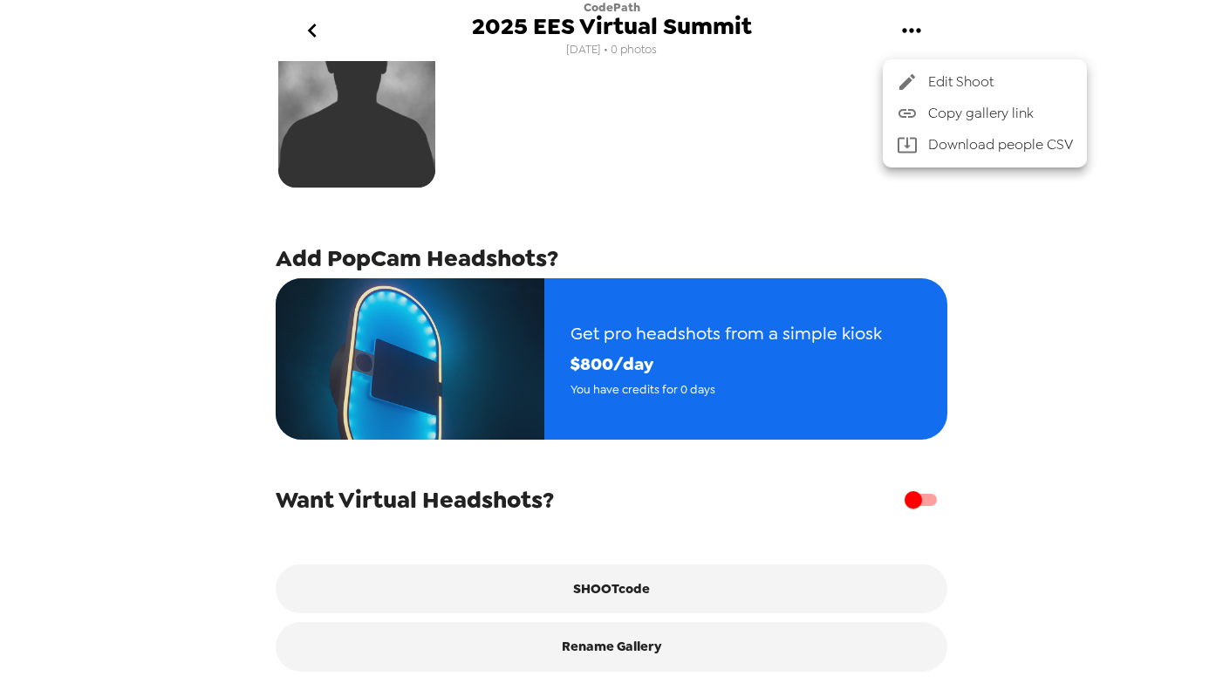
click at [797, 130] on div at bounding box center [611, 348] width 1223 height 697
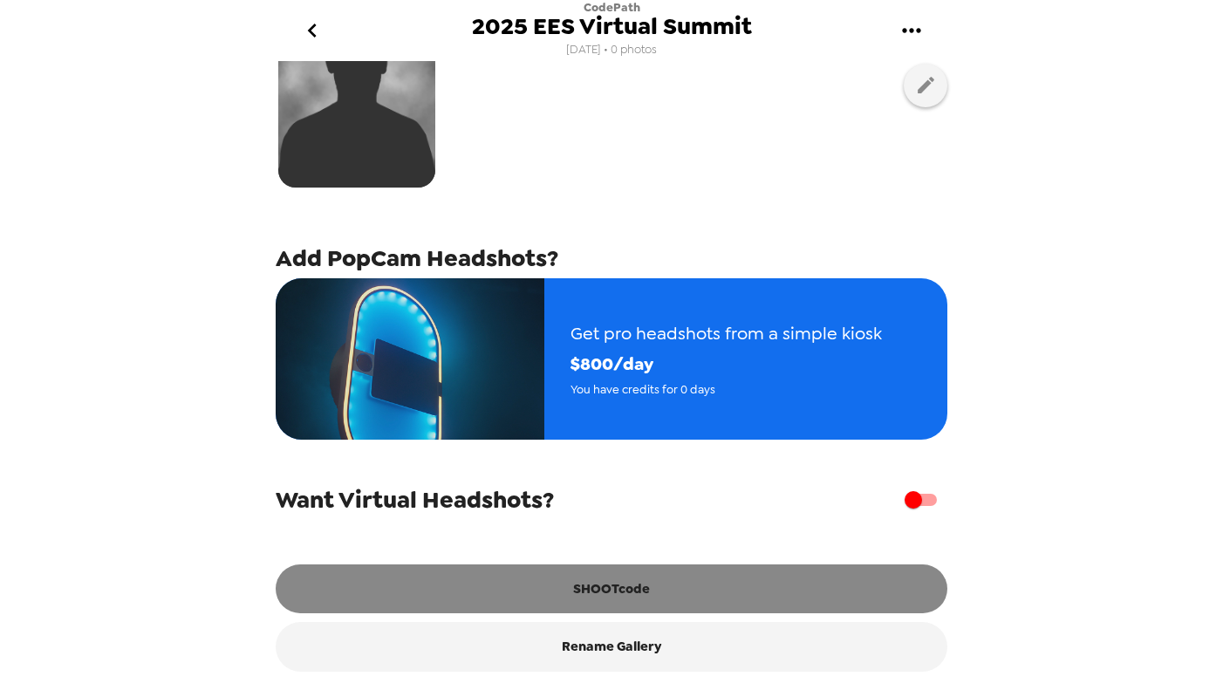
click at [678, 578] on button "SHOOTcode" at bounding box center [612, 588] width 672 height 49
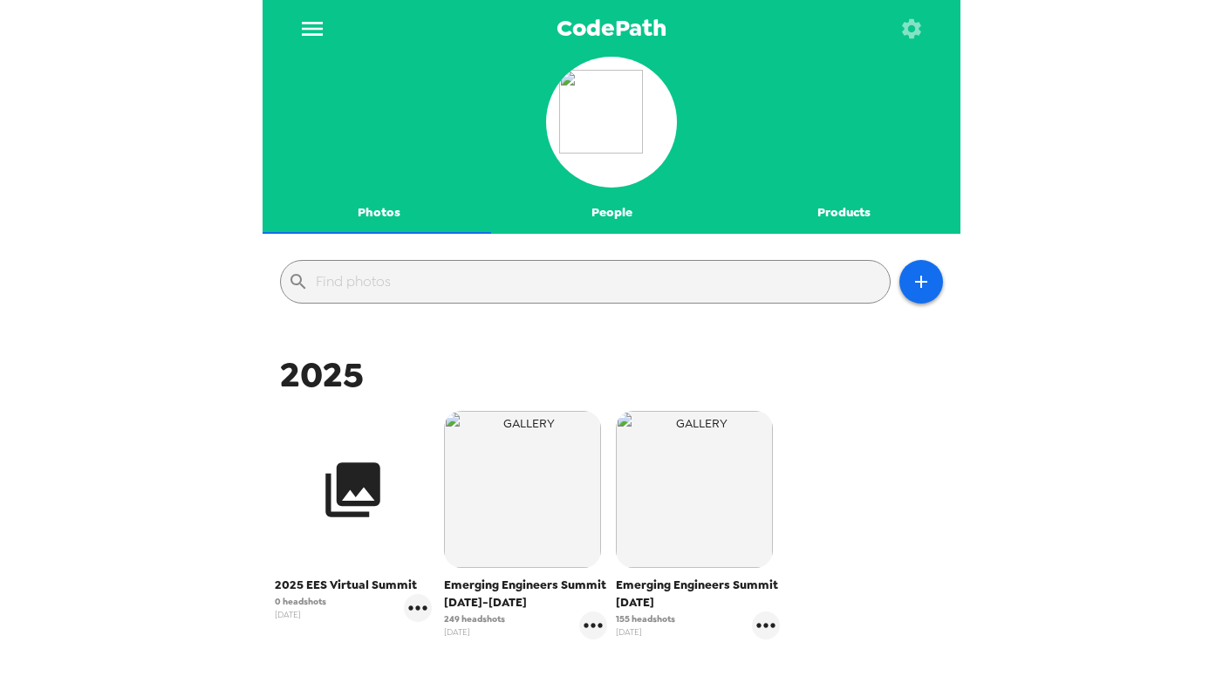
click at [374, 528] on button "button" at bounding box center [353, 489] width 157 height 157
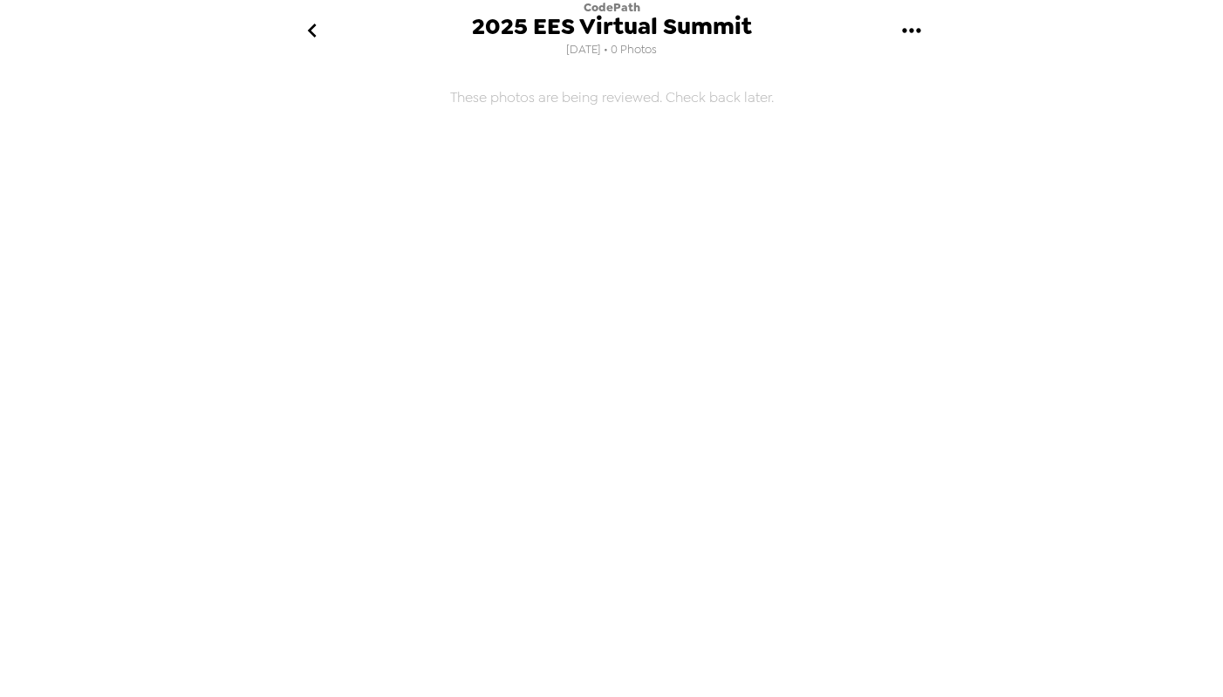
click at [924, 25] on icon "gallery menu" at bounding box center [911, 31] width 28 height 28
click at [914, 80] on icon at bounding box center [907, 82] width 21 height 21
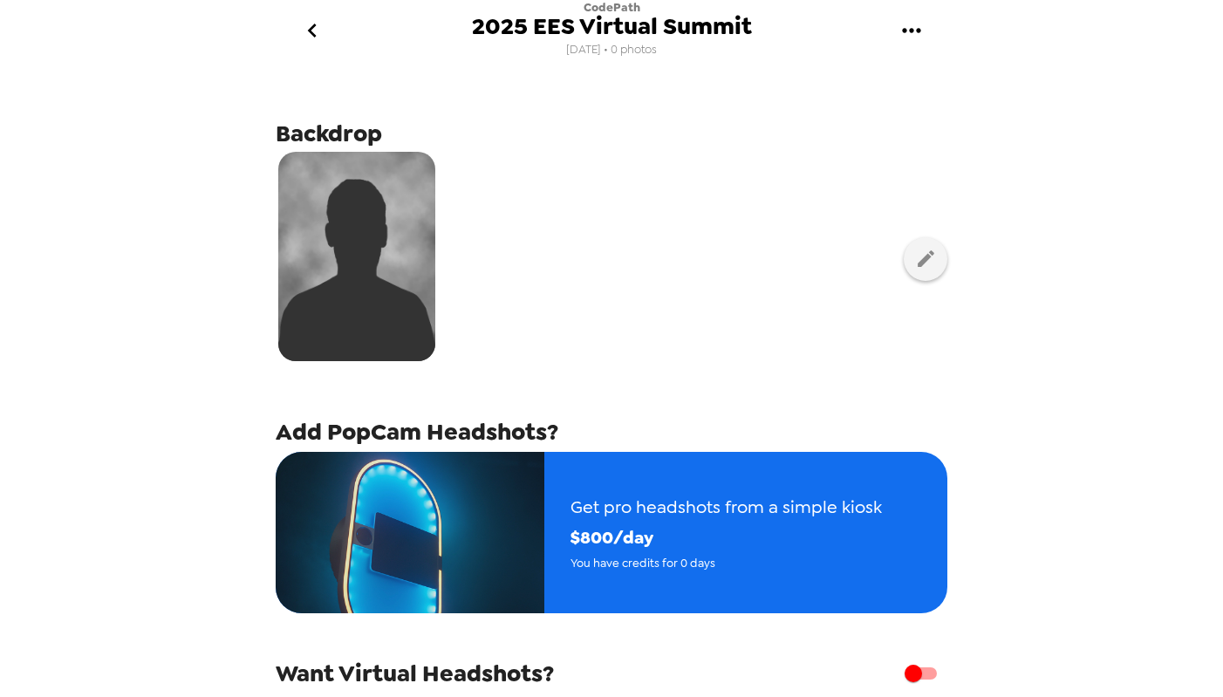
scroll to position [184, 0]
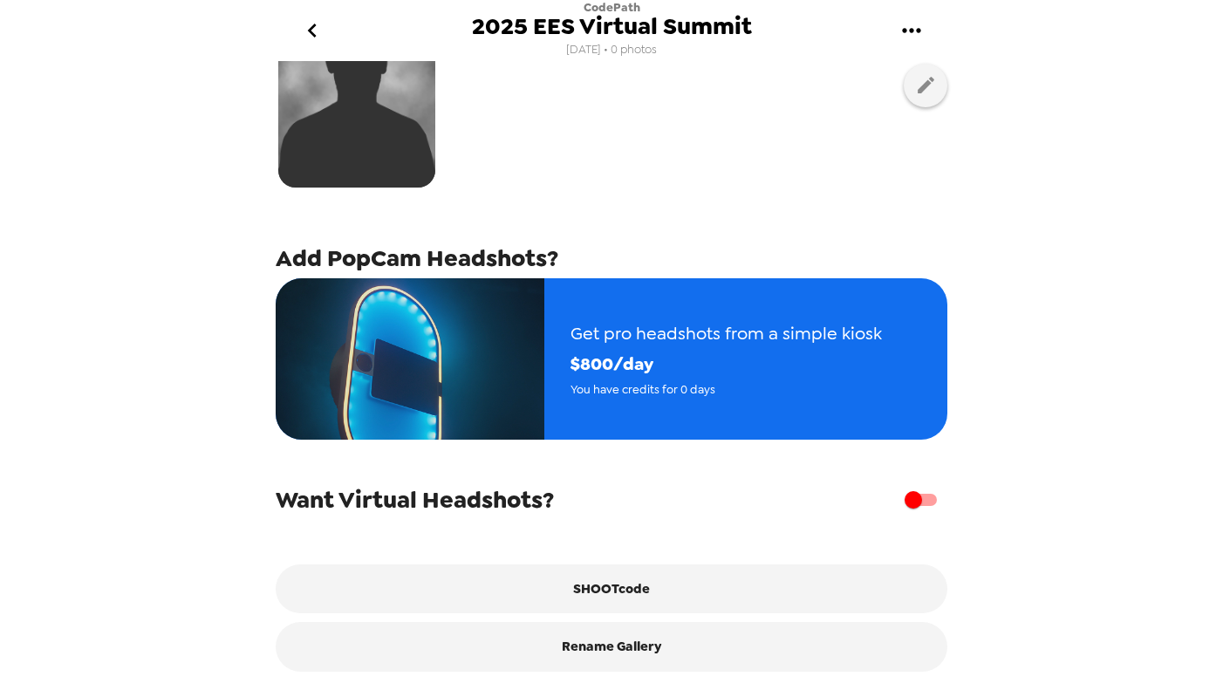
click at [904, 504] on input "checkbox" at bounding box center [912, 499] width 99 height 33
checkbox input "true"
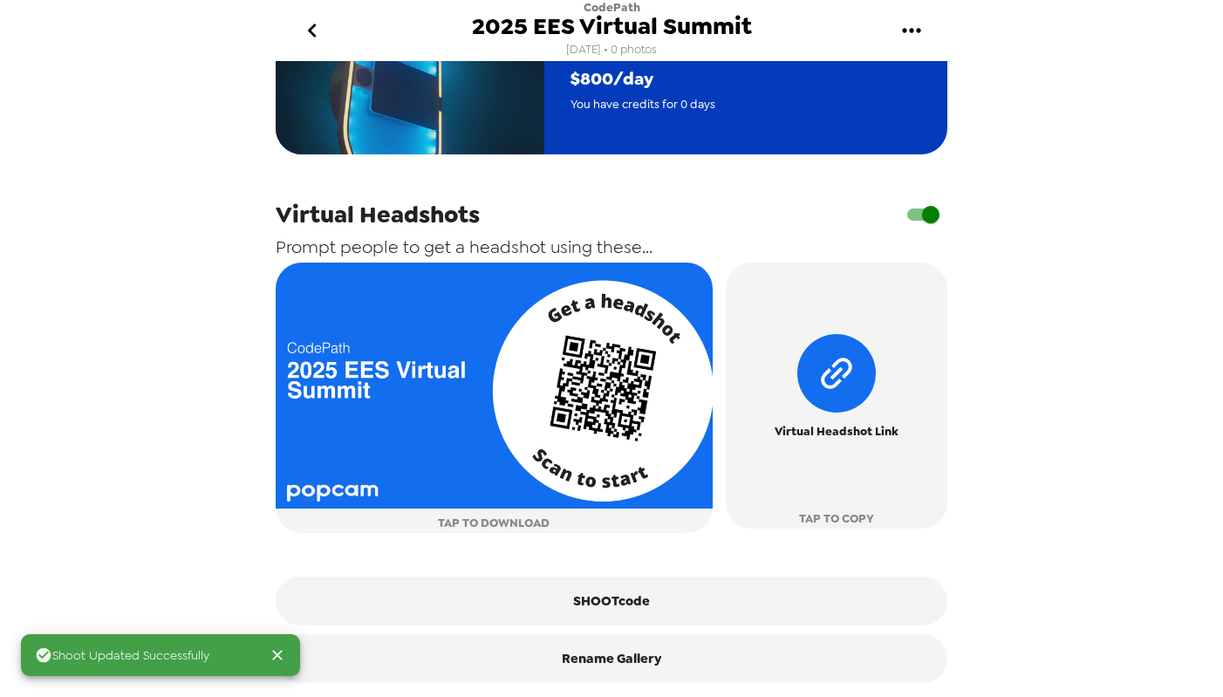
scroll to position [476, 0]
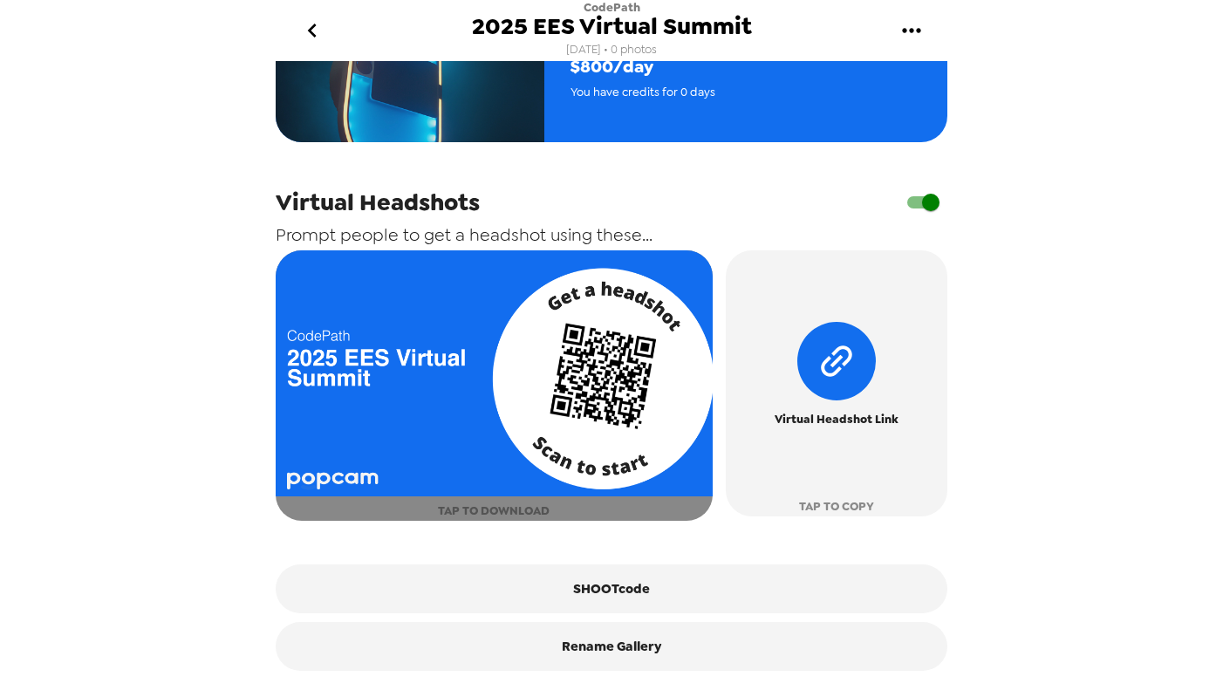
click at [488, 469] on img "button" at bounding box center [494, 373] width 437 height 246
